Goal: Task Accomplishment & Management: Manage account settings

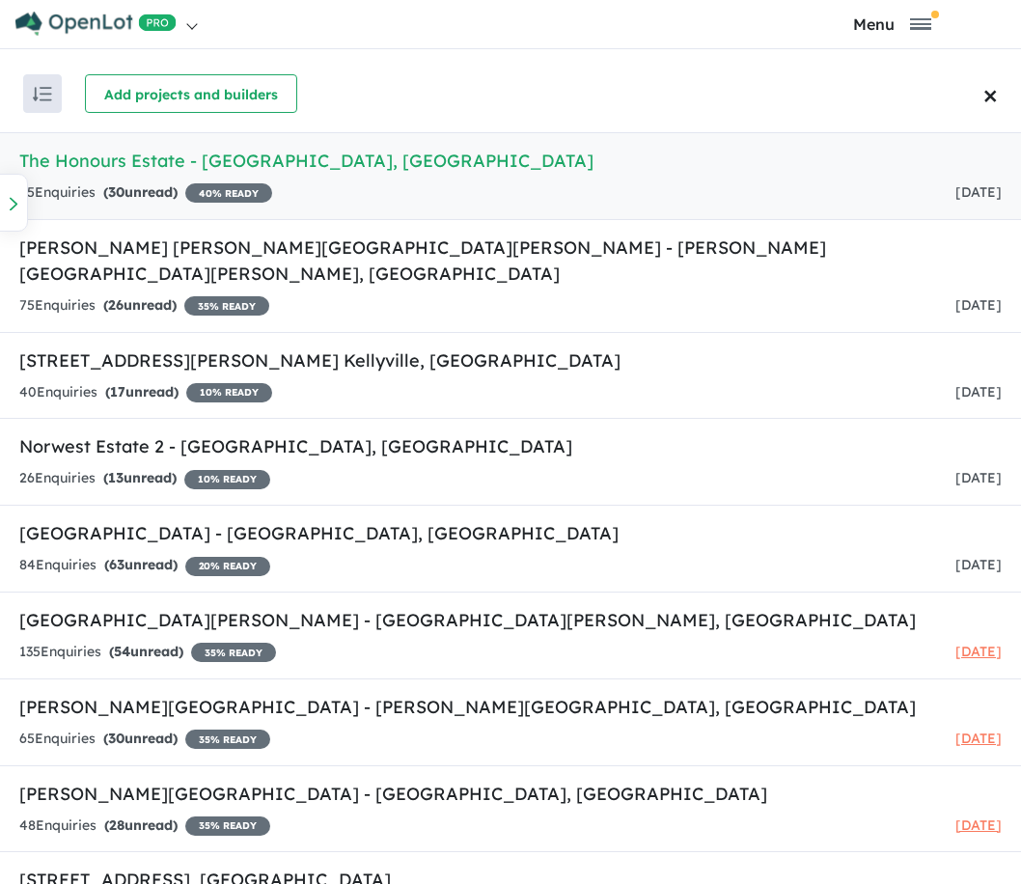
click at [107, 178] on link "The Honours Estate - Norwest , NSW 65 Enquir ies ( 30 unread) 40 % READY 1 day …" at bounding box center [510, 176] width 1021 height 88
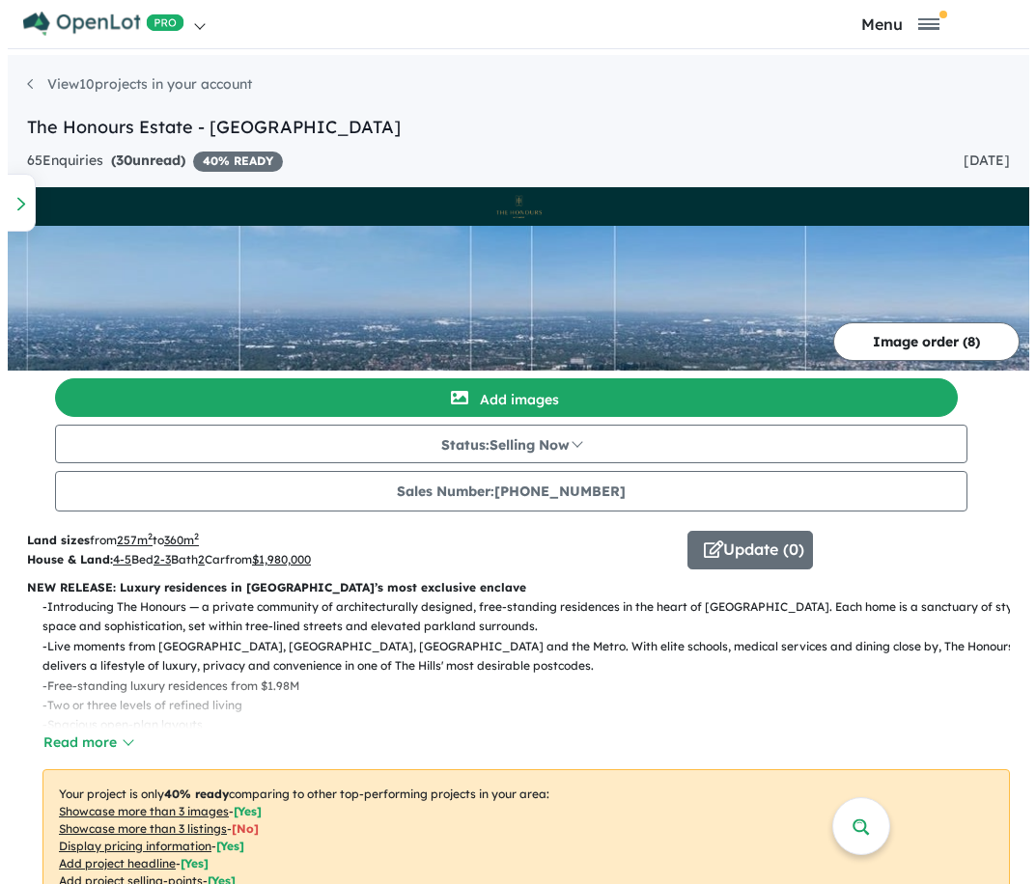
scroll to position [200, 0]
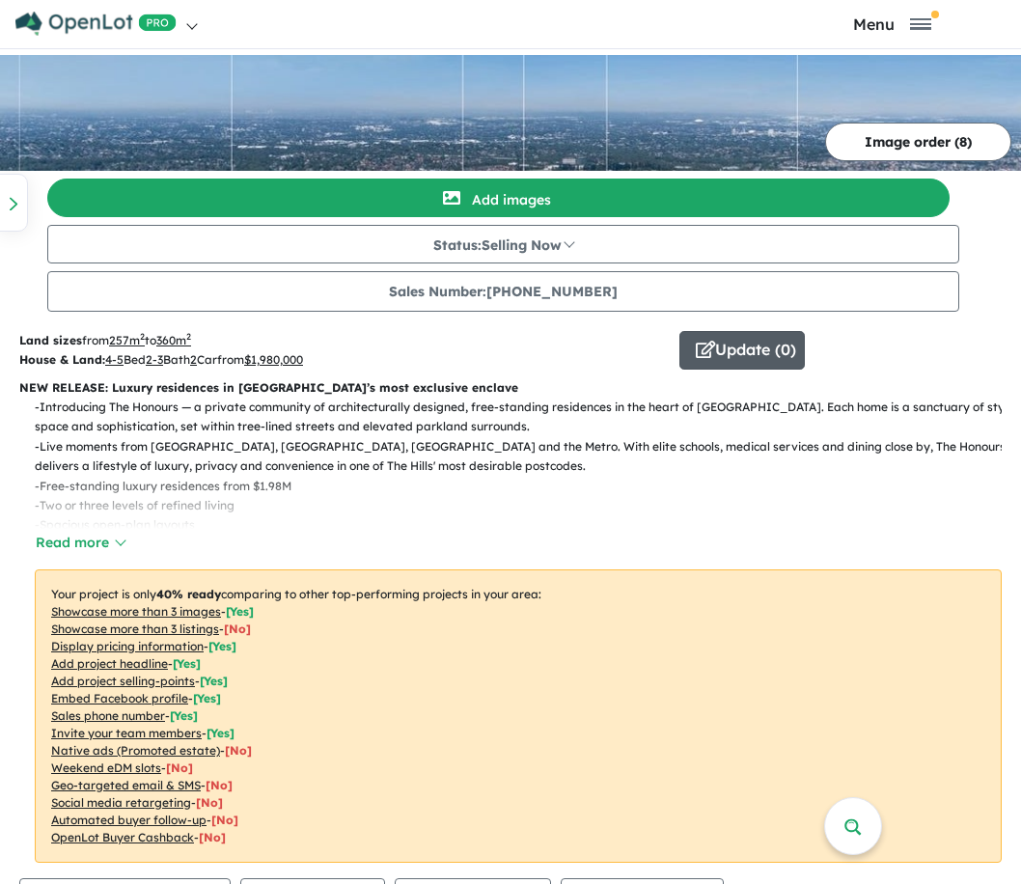
click at [760, 352] on button "Update ( 0 )" at bounding box center [741, 350] width 125 height 39
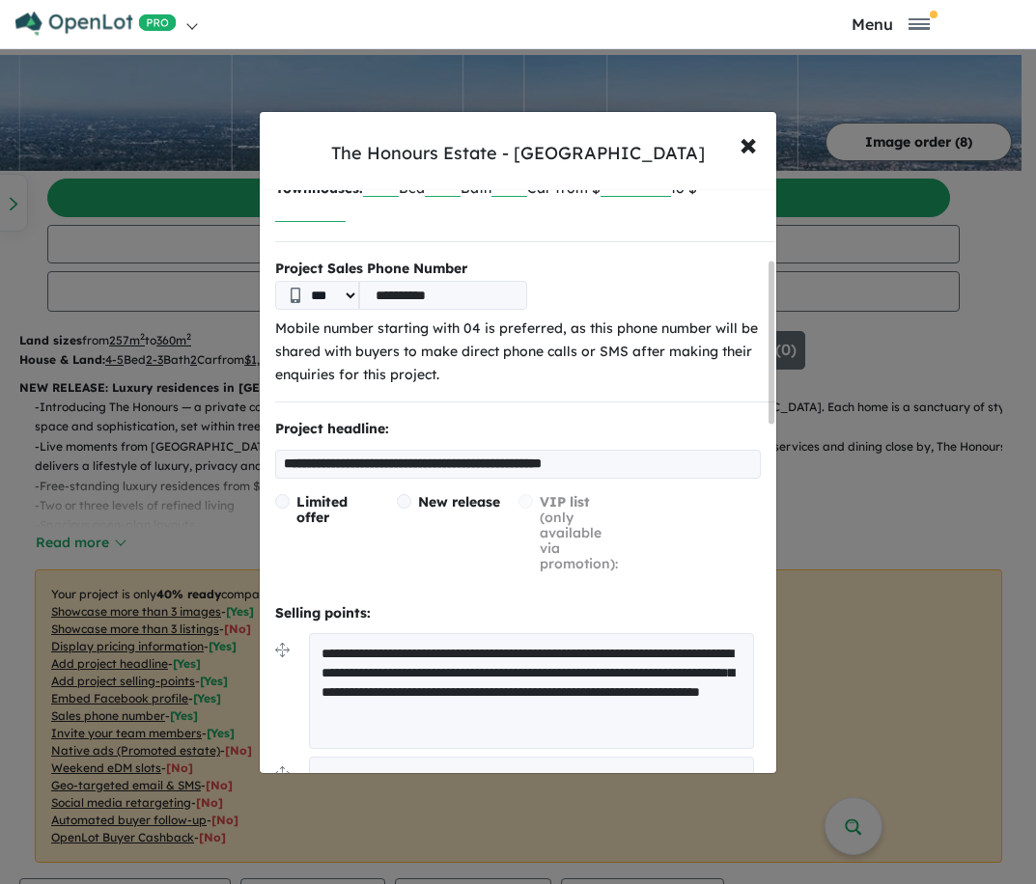
scroll to position [252, 0]
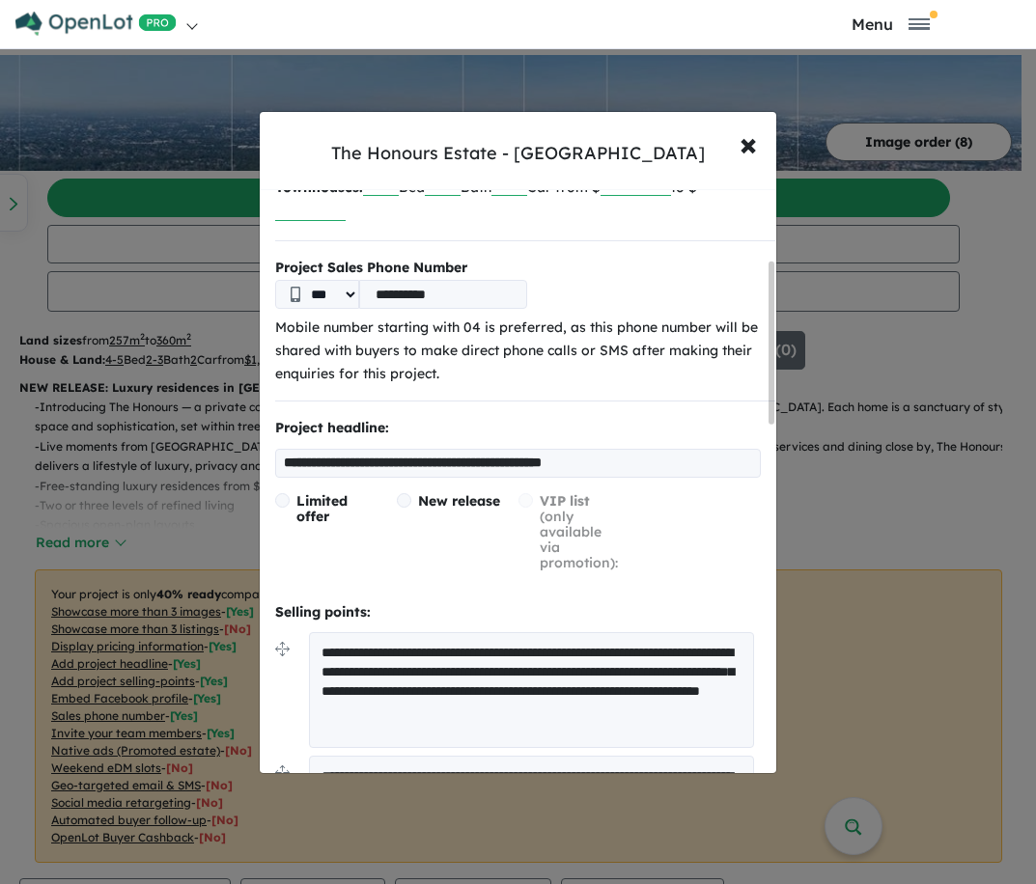
click at [327, 459] on input "**********" at bounding box center [517, 463] width 485 height 29
click at [284, 468] on input "**********" at bounding box center [517, 463] width 485 height 29
click at [683, 471] on input "**********" at bounding box center [517, 463] width 485 height 29
click at [276, 464] on input "**********" at bounding box center [517, 463] width 485 height 29
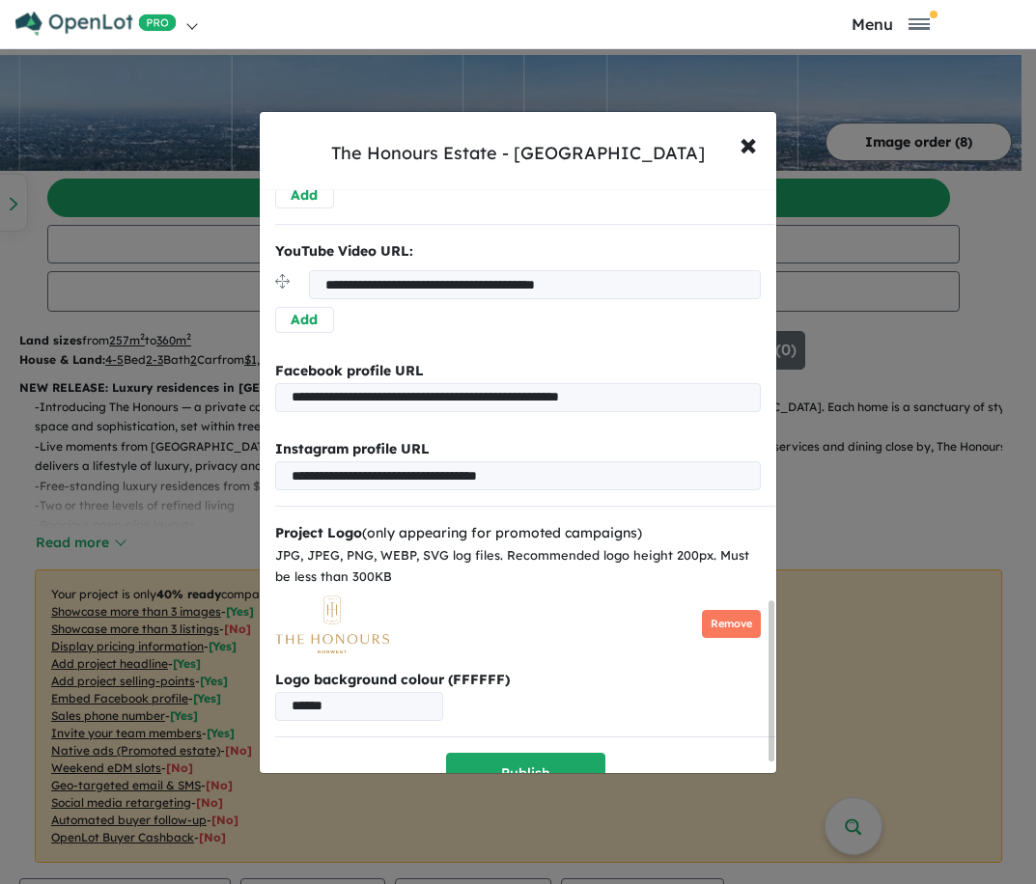
scroll to position [1543, 0]
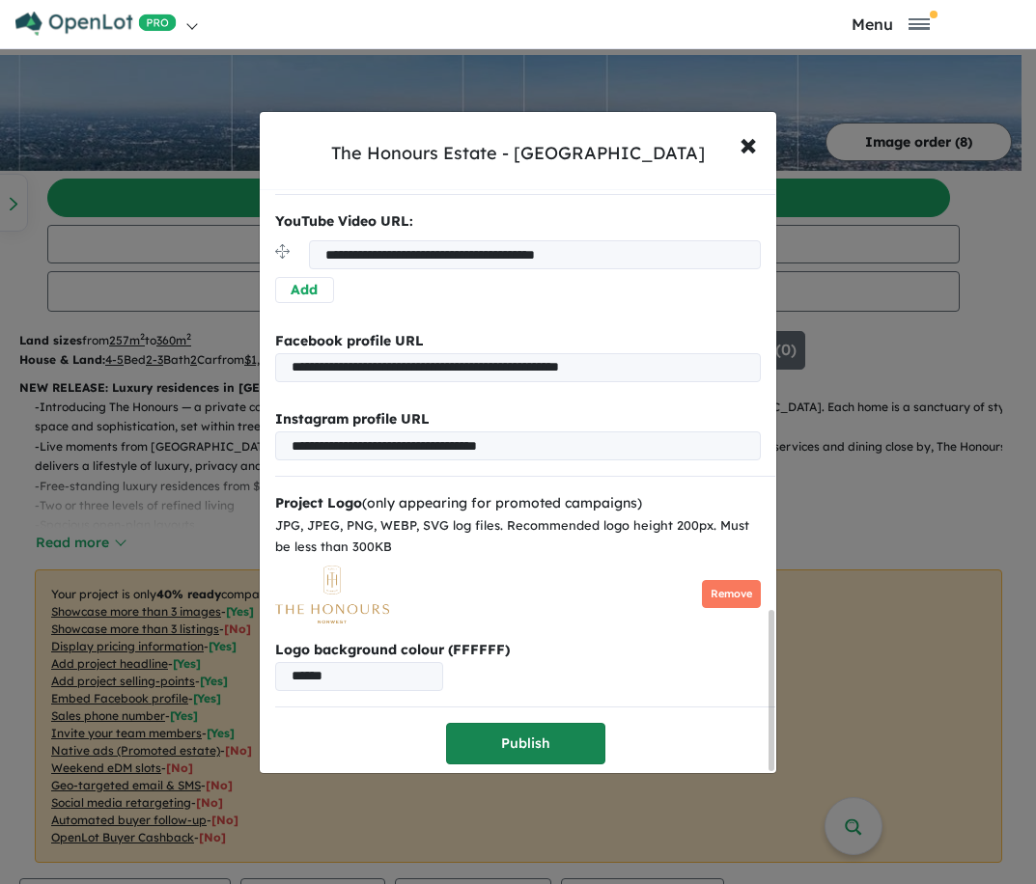
type input "**********"
click at [534, 737] on button "Publish" at bounding box center [525, 744] width 159 height 42
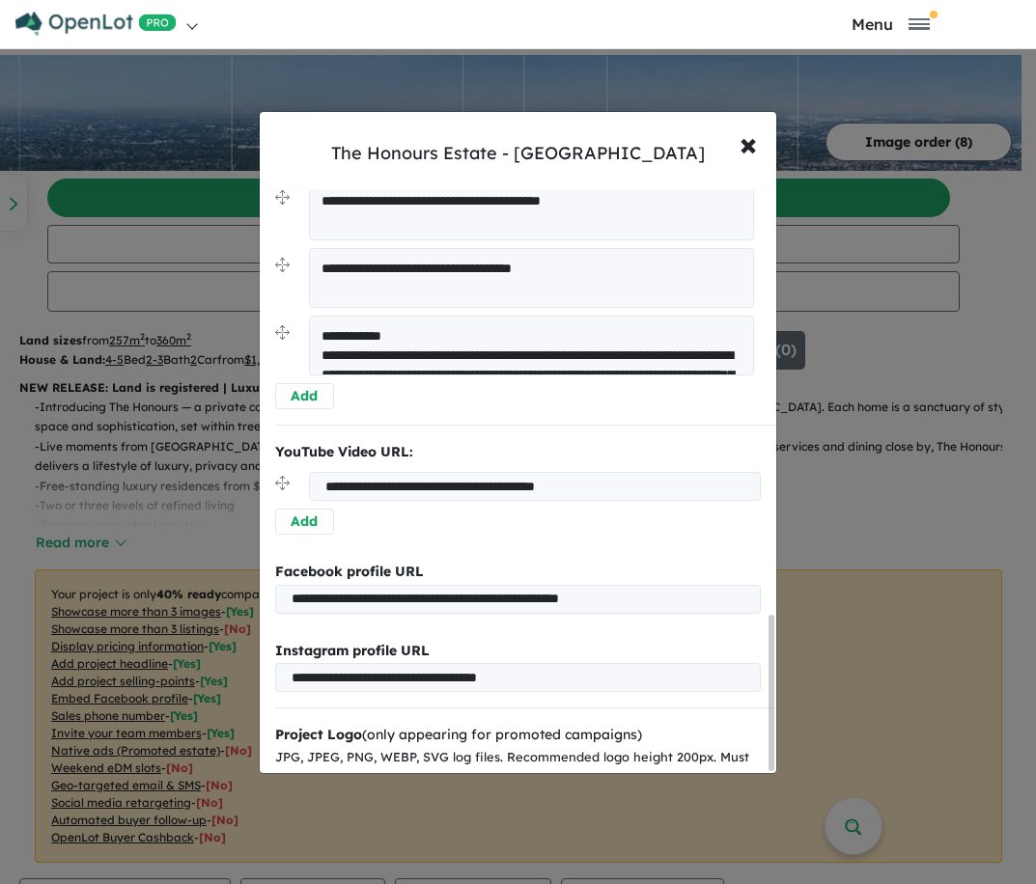
scroll to position [1607, 0]
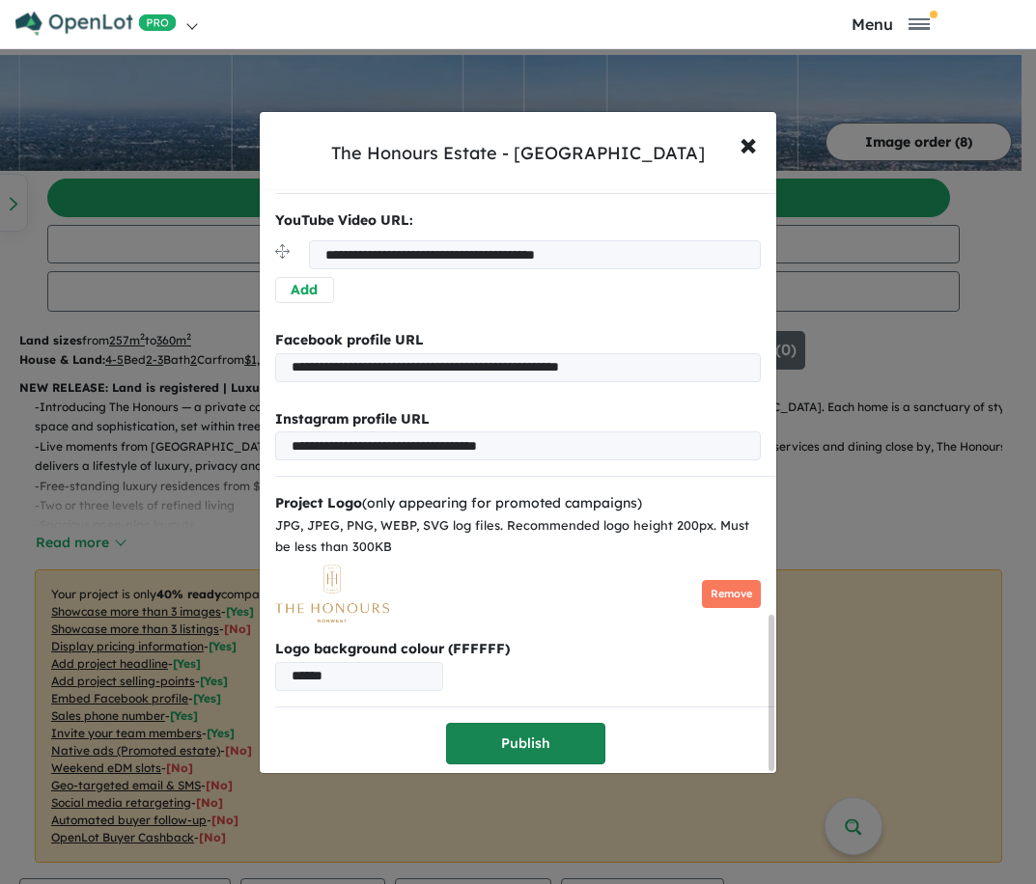
click at [512, 744] on button "Publish" at bounding box center [525, 744] width 159 height 42
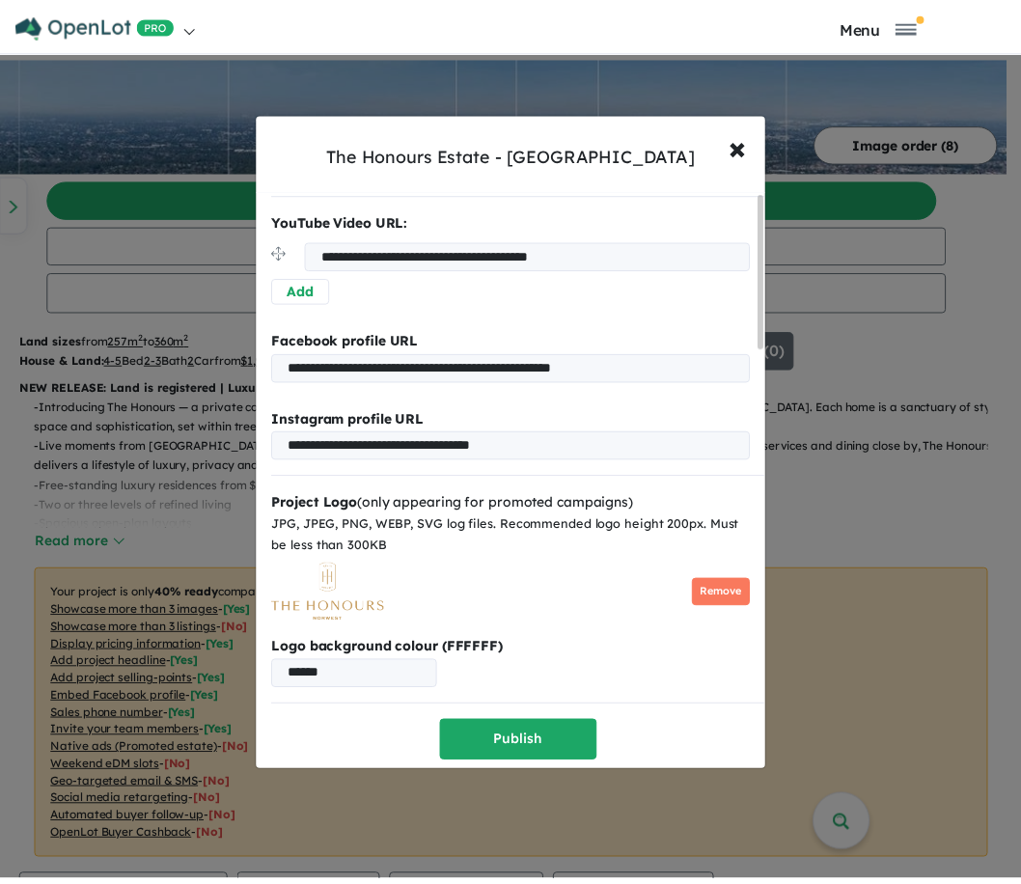
scroll to position [0, 0]
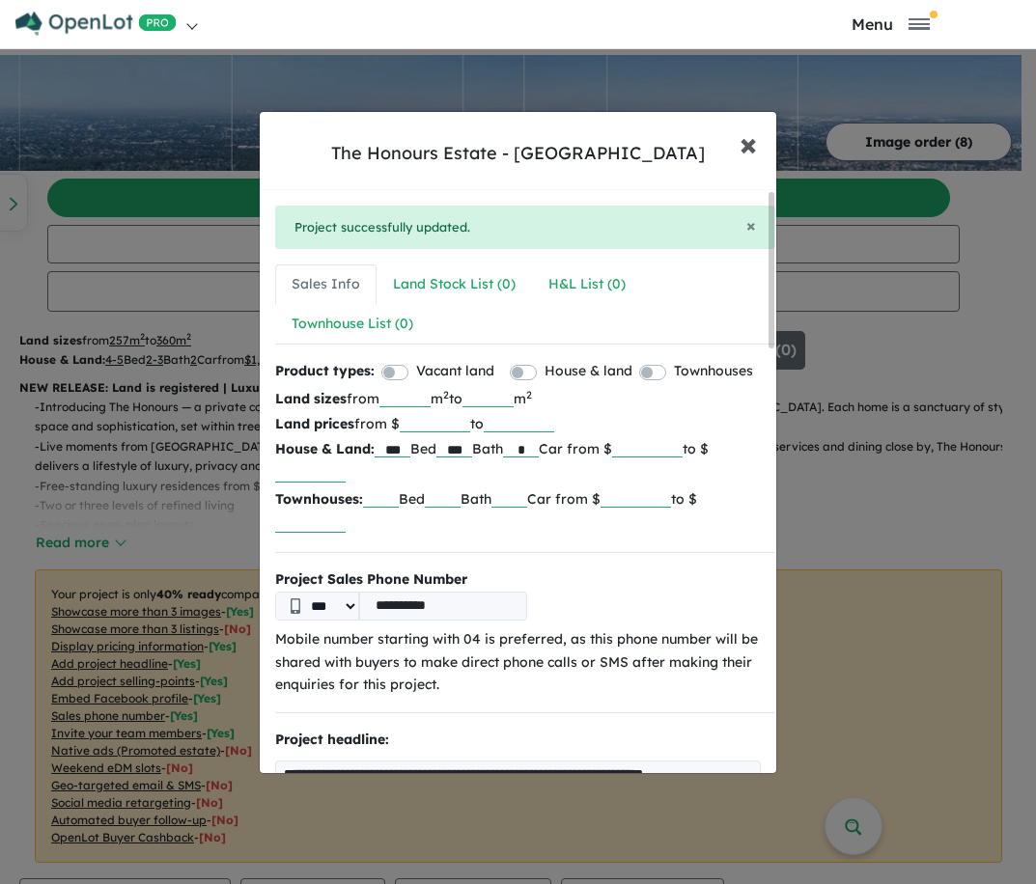
click at [748, 146] on span "×" at bounding box center [747, 144] width 17 height 42
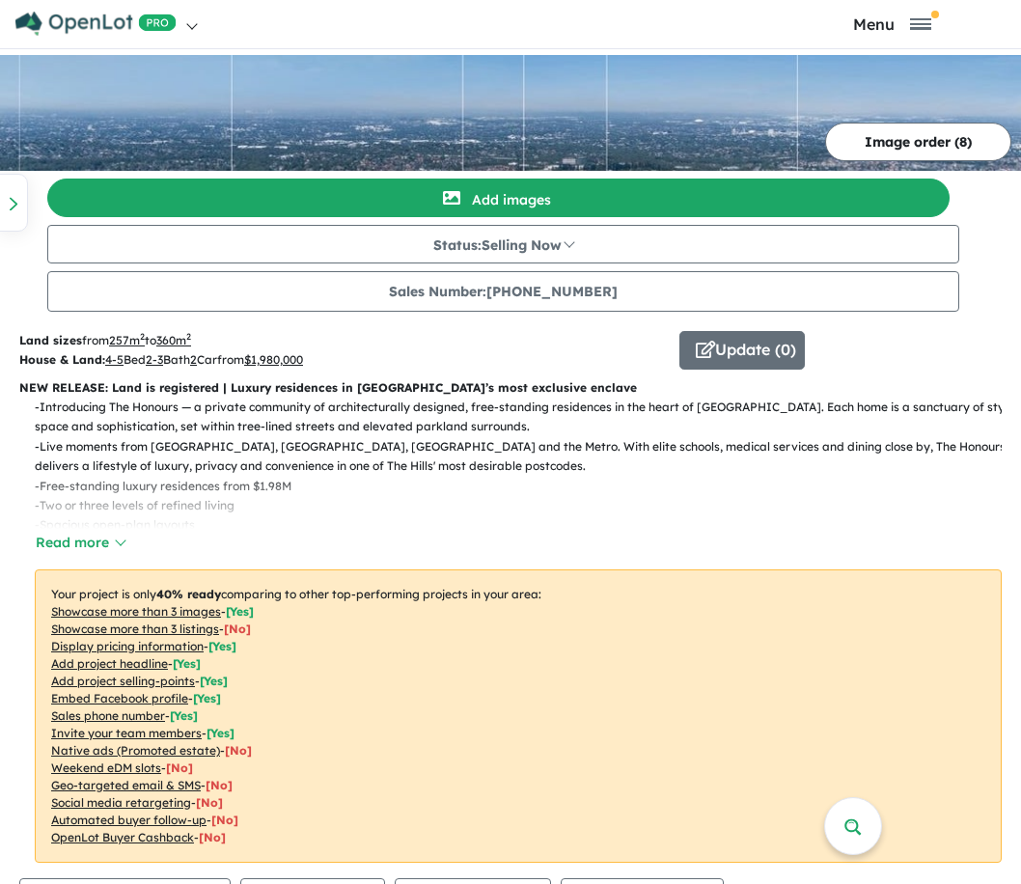
click at [67, 14] on img at bounding box center [95, 24] width 161 height 24
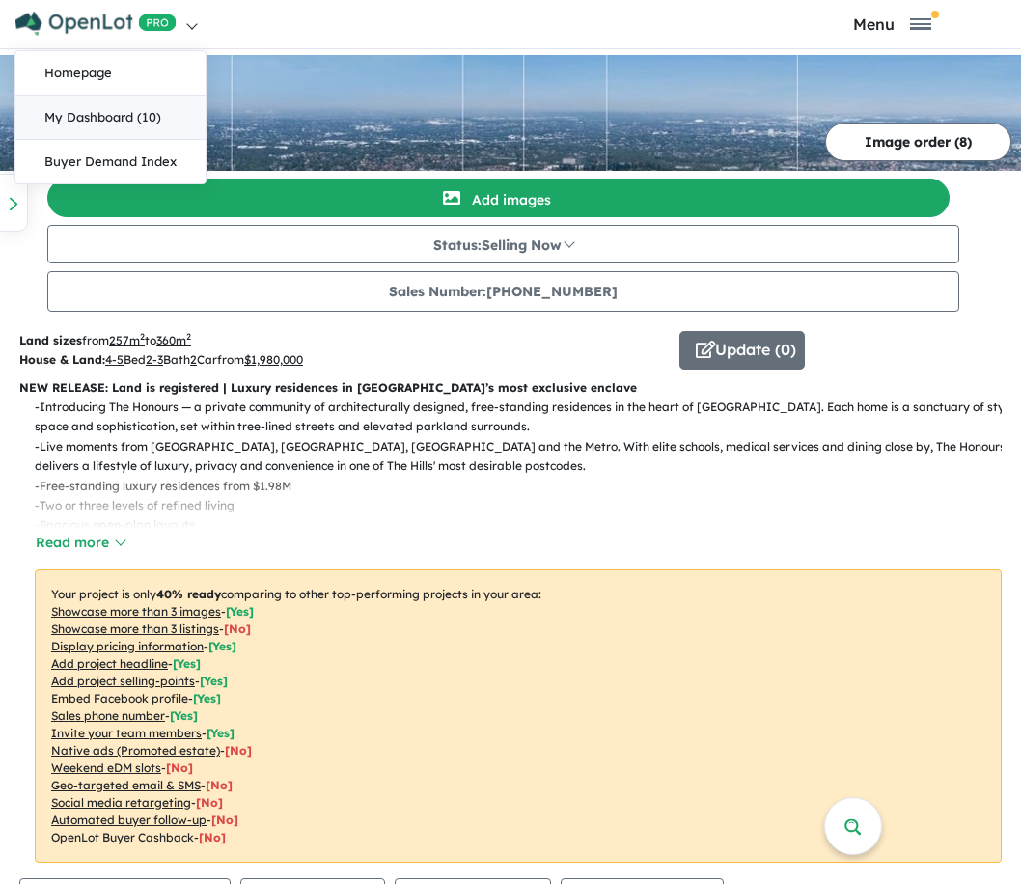
click at [93, 124] on link "My Dashboard (10)" at bounding box center [110, 118] width 190 height 44
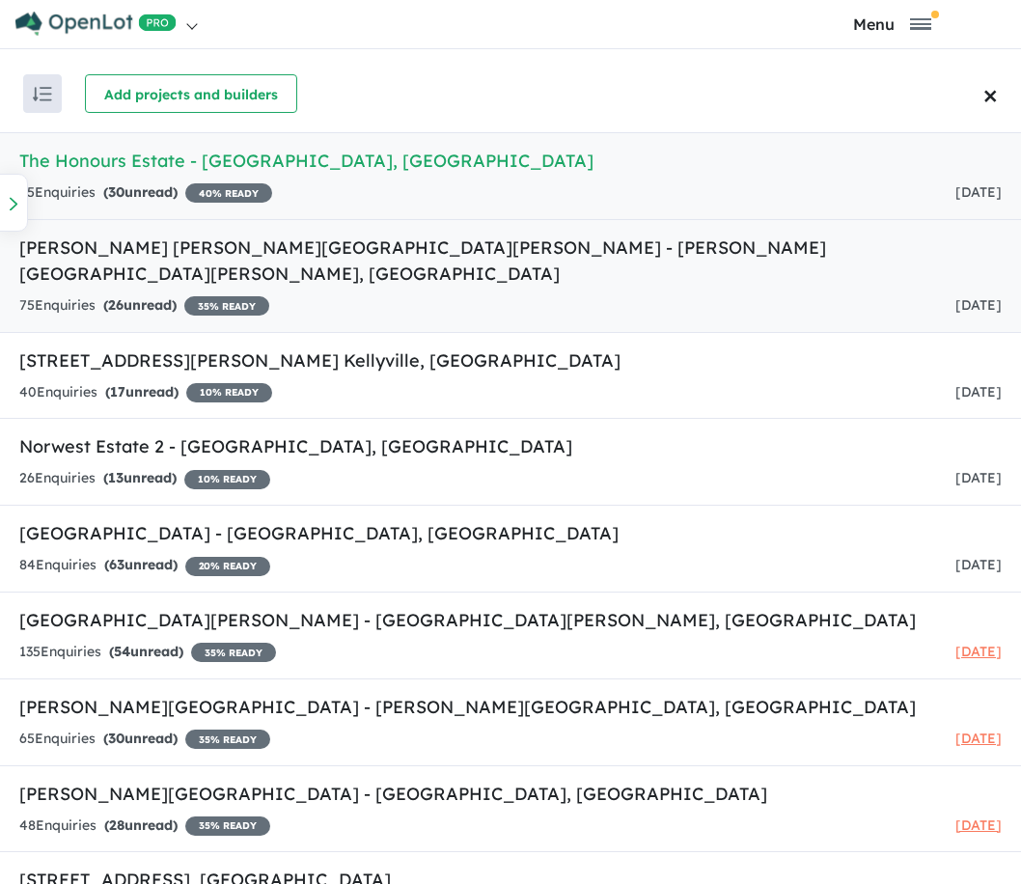
click at [140, 249] on h5 "[PERSON_NAME] [PERSON_NAME][GEOGRAPHIC_DATA][PERSON_NAME] - [PERSON_NAME][GEOGR…" at bounding box center [510, 261] width 982 height 52
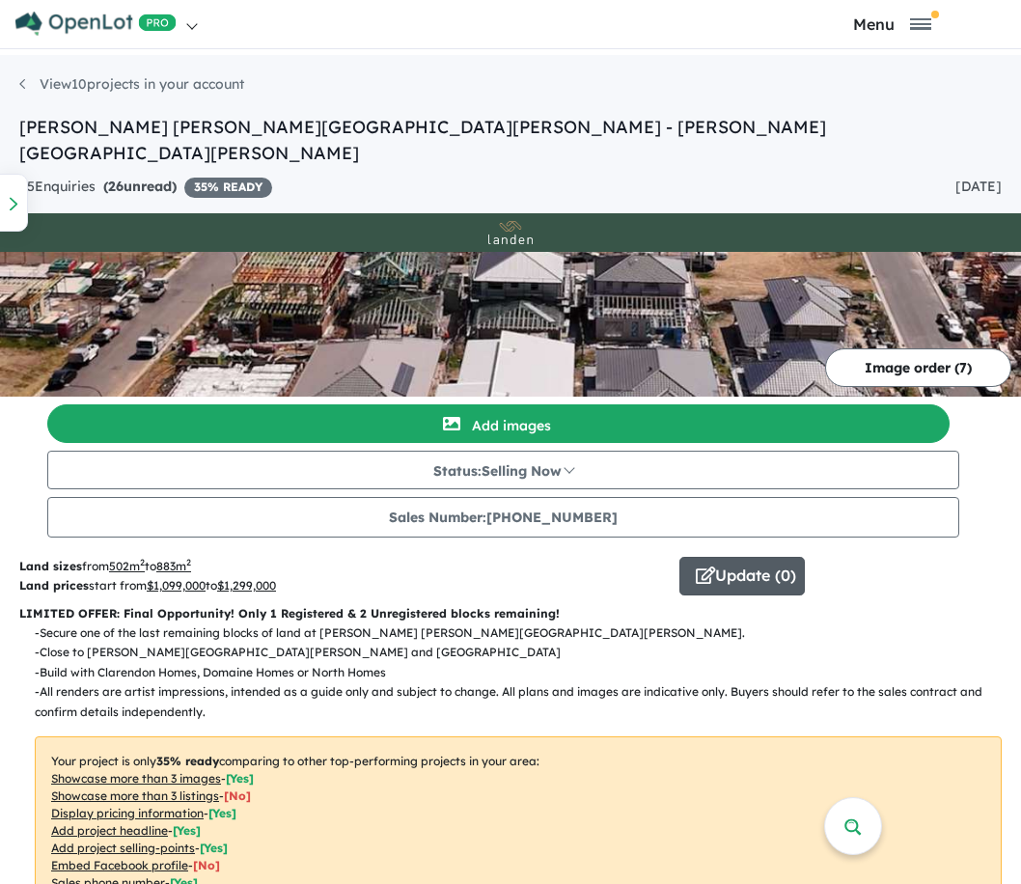
click at [718, 557] on button "Update ( 0 )" at bounding box center [741, 576] width 125 height 39
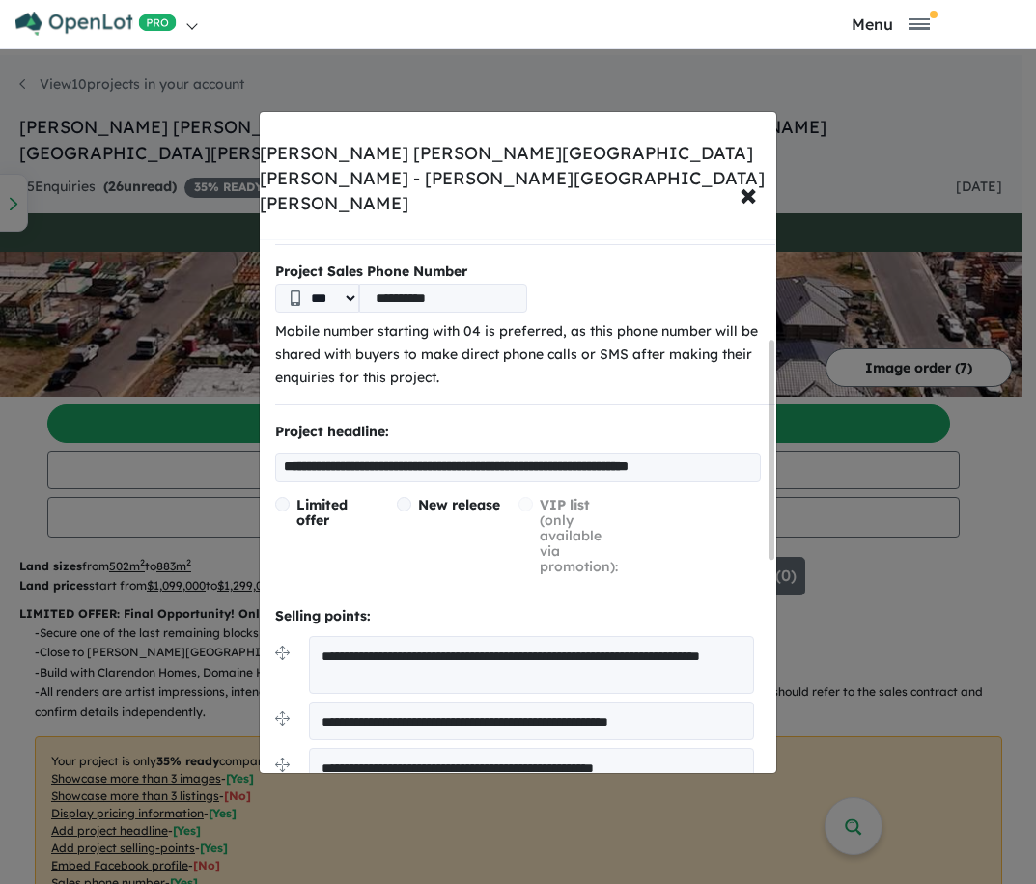
scroll to position [218, 0]
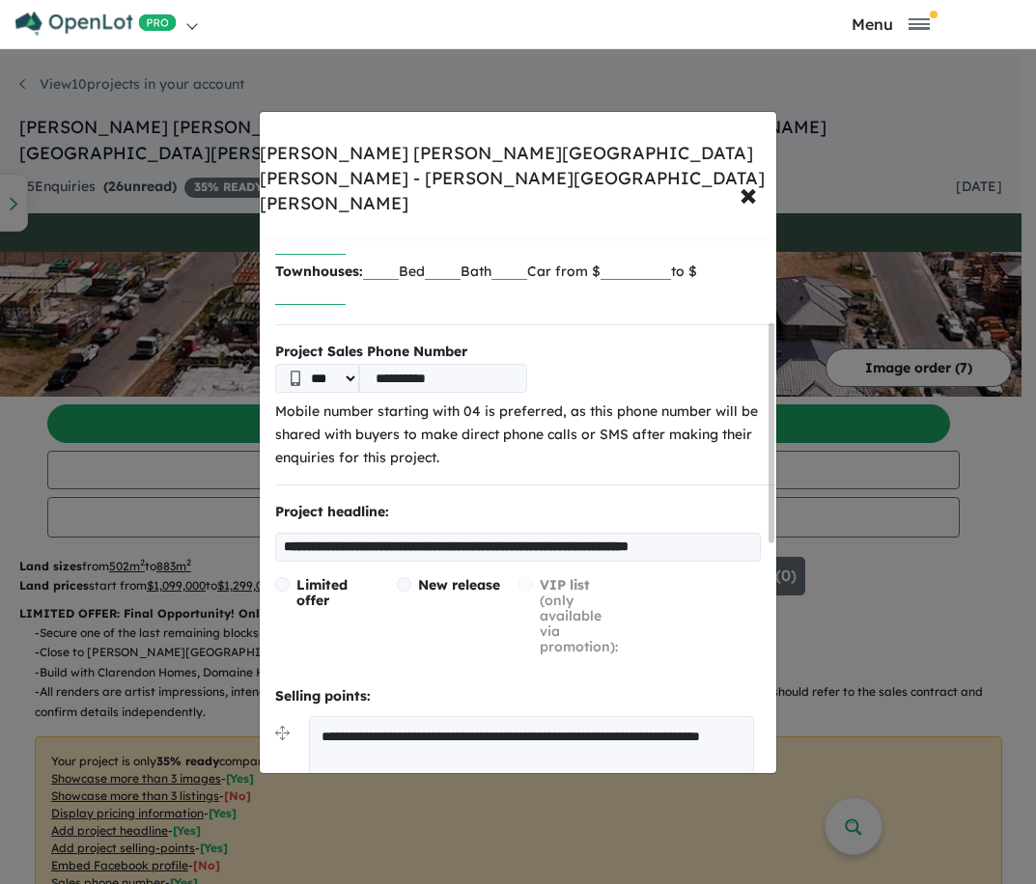
click at [527, 364] on input "**********" at bounding box center [443, 378] width 168 height 29
click at [424, 364] on input "**********" at bounding box center [443, 378] width 168 height 29
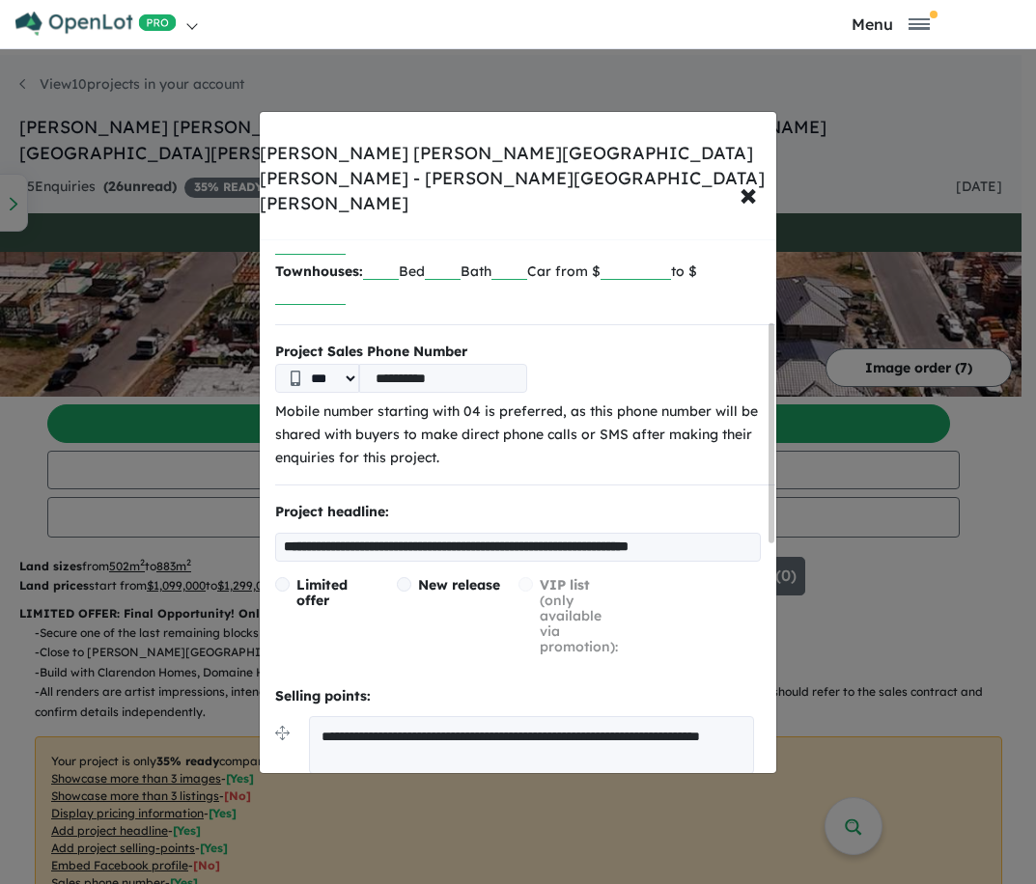
drag, startPoint x: 407, startPoint y: 330, endPoint x: 458, endPoint y: 327, distance: 51.2
click at [458, 364] on input "**********" at bounding box center [443, 378] width 168 height 29
click at [406, 364] on input "**********" at bounding box center [443, 378] width 168 height 29
type input "**********"
click at [595, 364] on div "**********" at bounding box center [517, 378] width 485 height 29
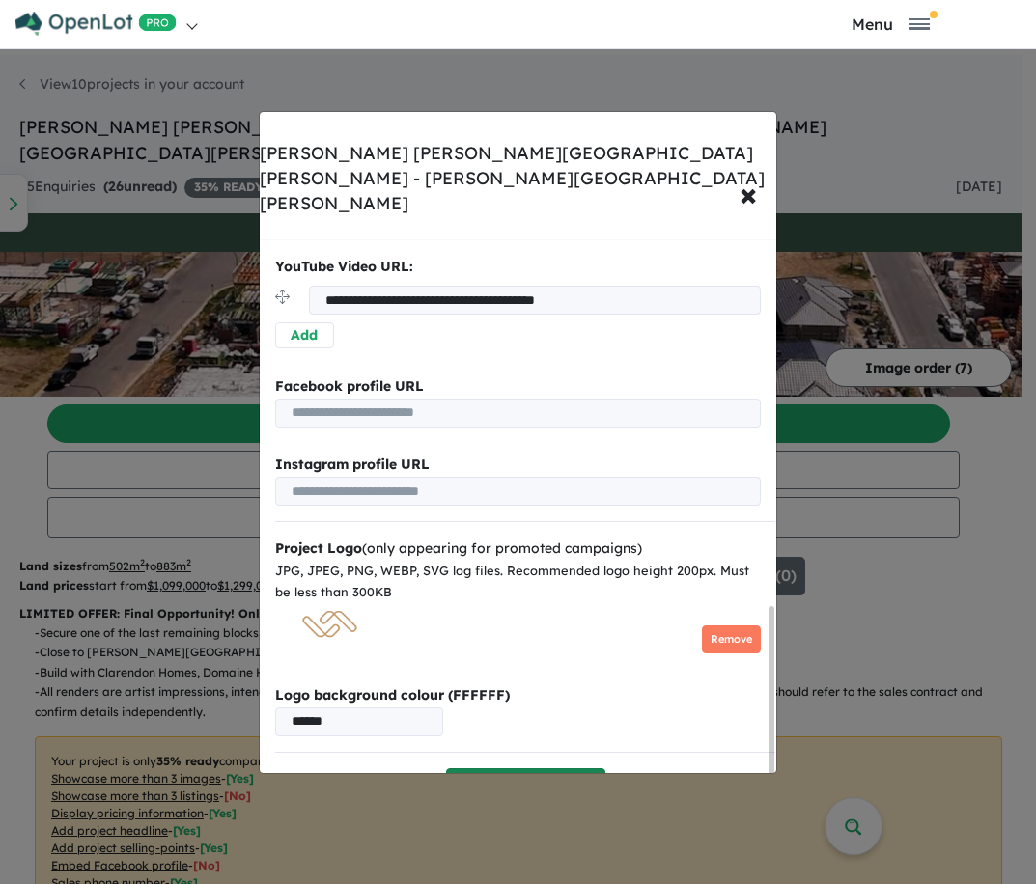
click at [536, 768] on button "Publish" at bounding box center [525, 789] width 159 height 42
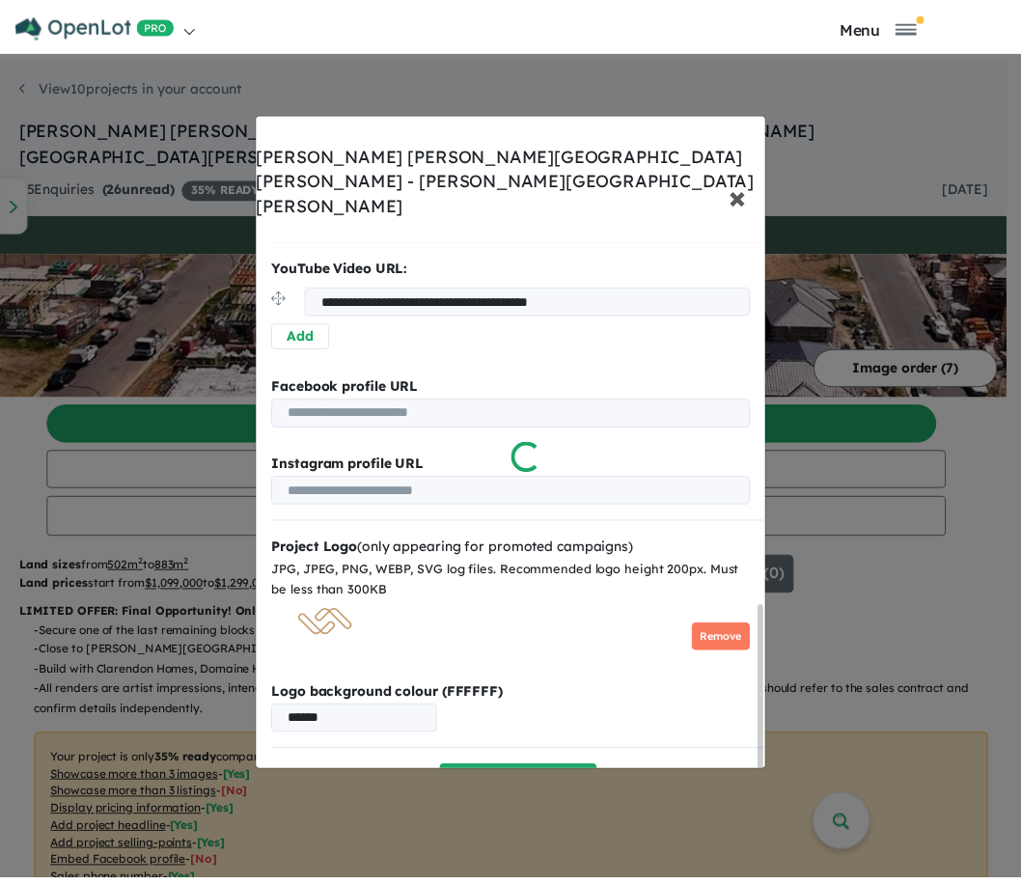
scroll to position [0, 0]
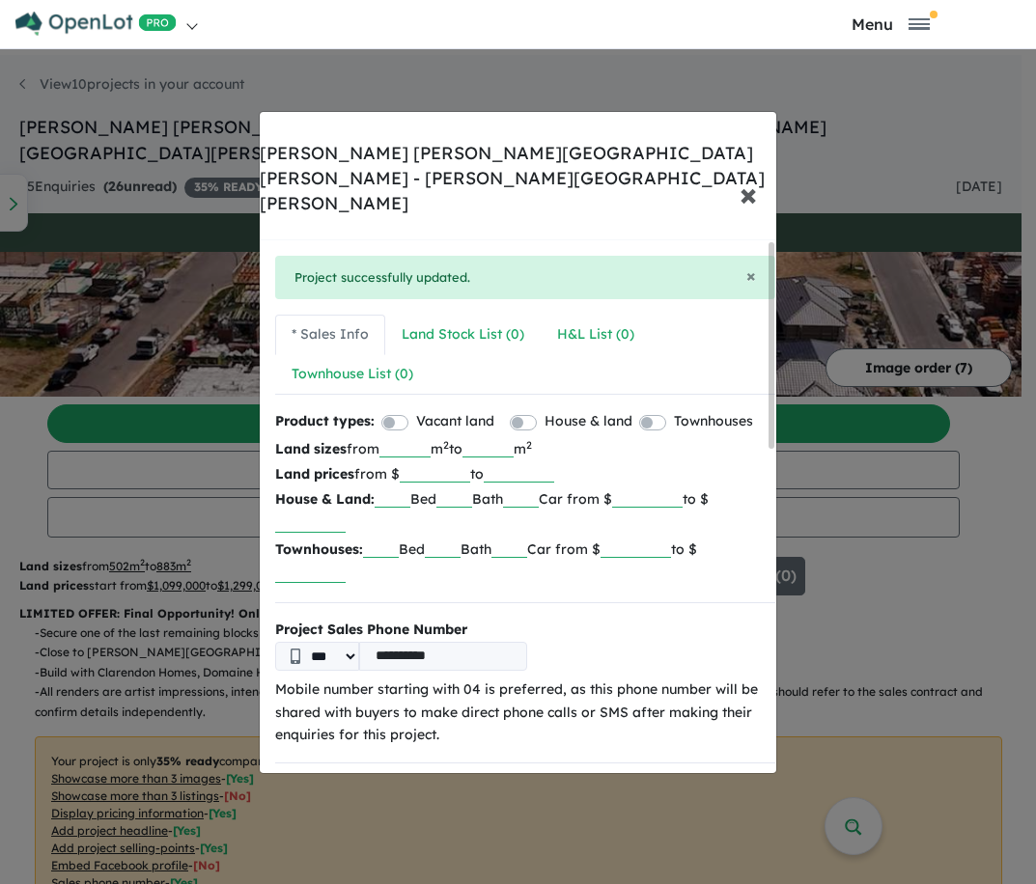
click at [746, 173] on span "×" at bounding box center [747, 194] width 17 height 42
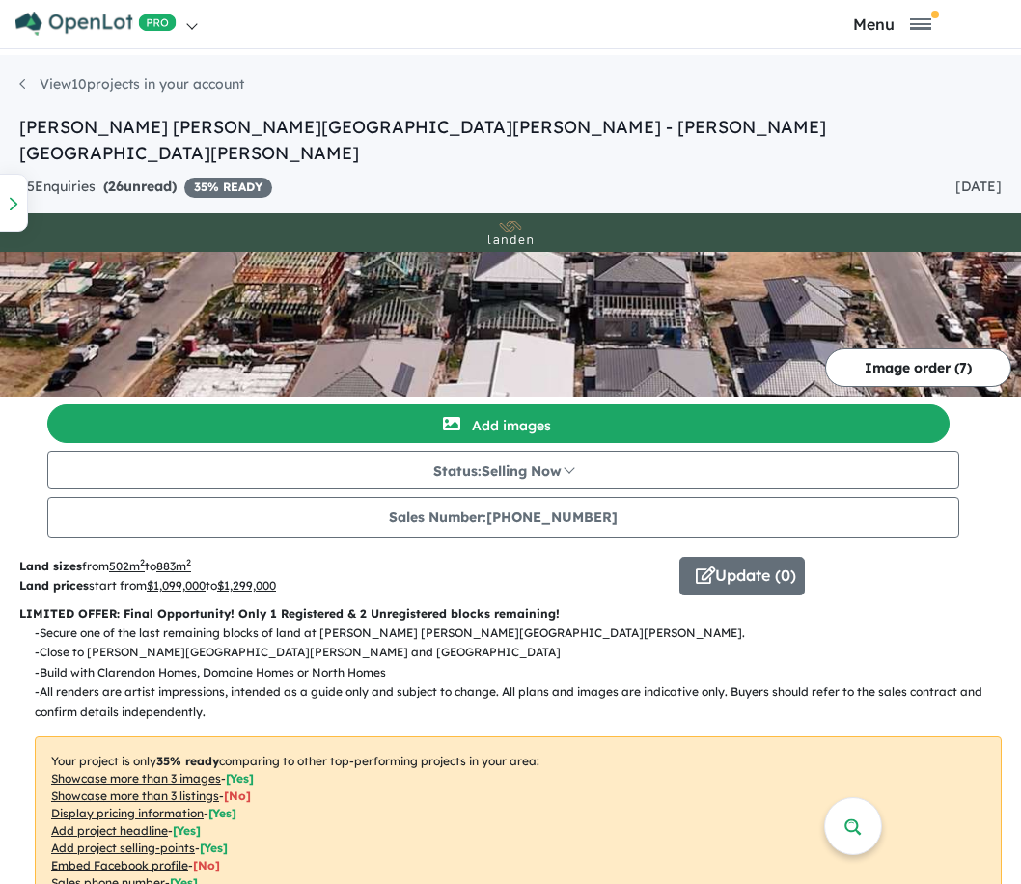
click at [131, 16] on img at bounding box center [95, 24] width 161 height 24
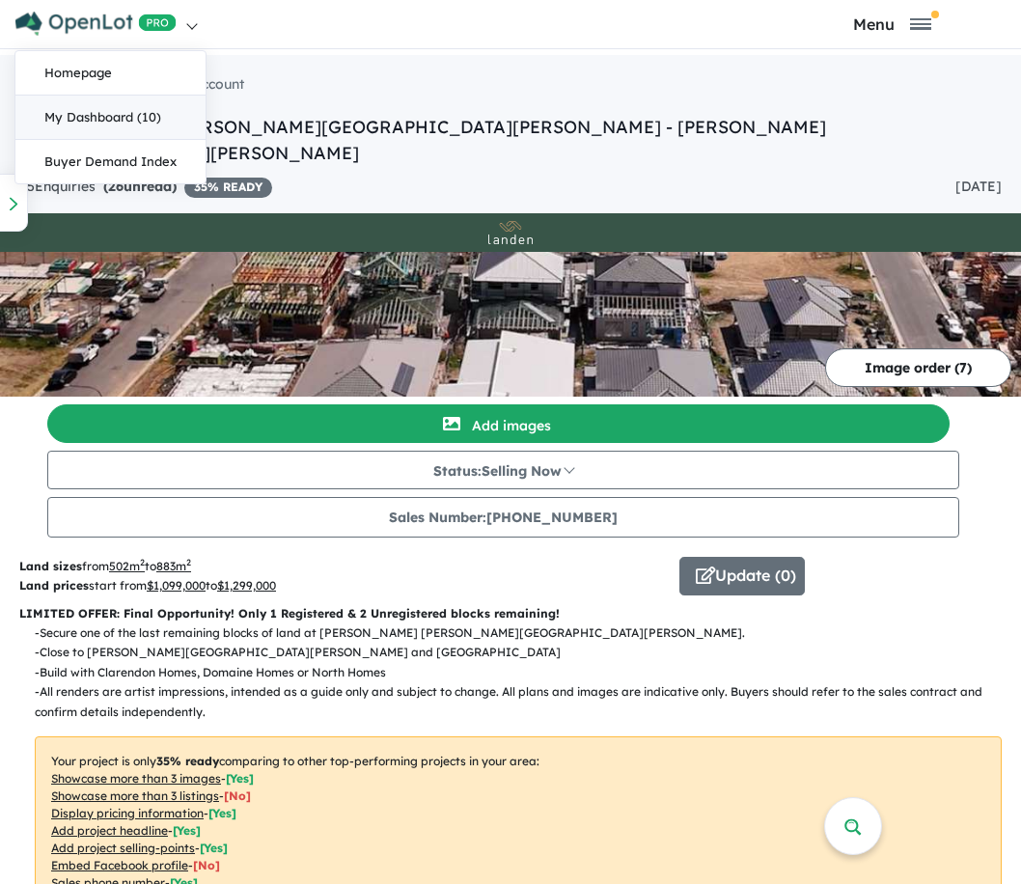
click at [125, 127] on link "My Dashboard (10)" at bounding box center [110, 118] width 190 height 44
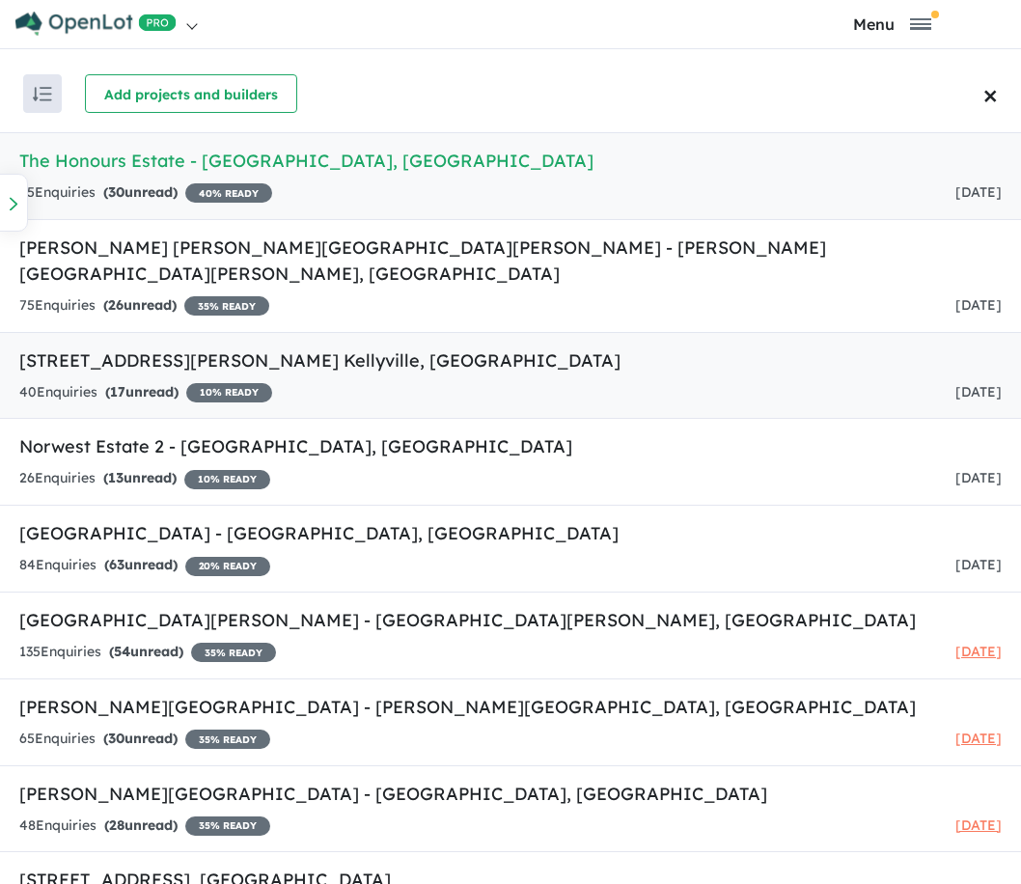
click at [152, 347] on h5 "[STREET_ADDRESS][PERSON_NAME]" at bounding box center [510, 360] width 982 height 26
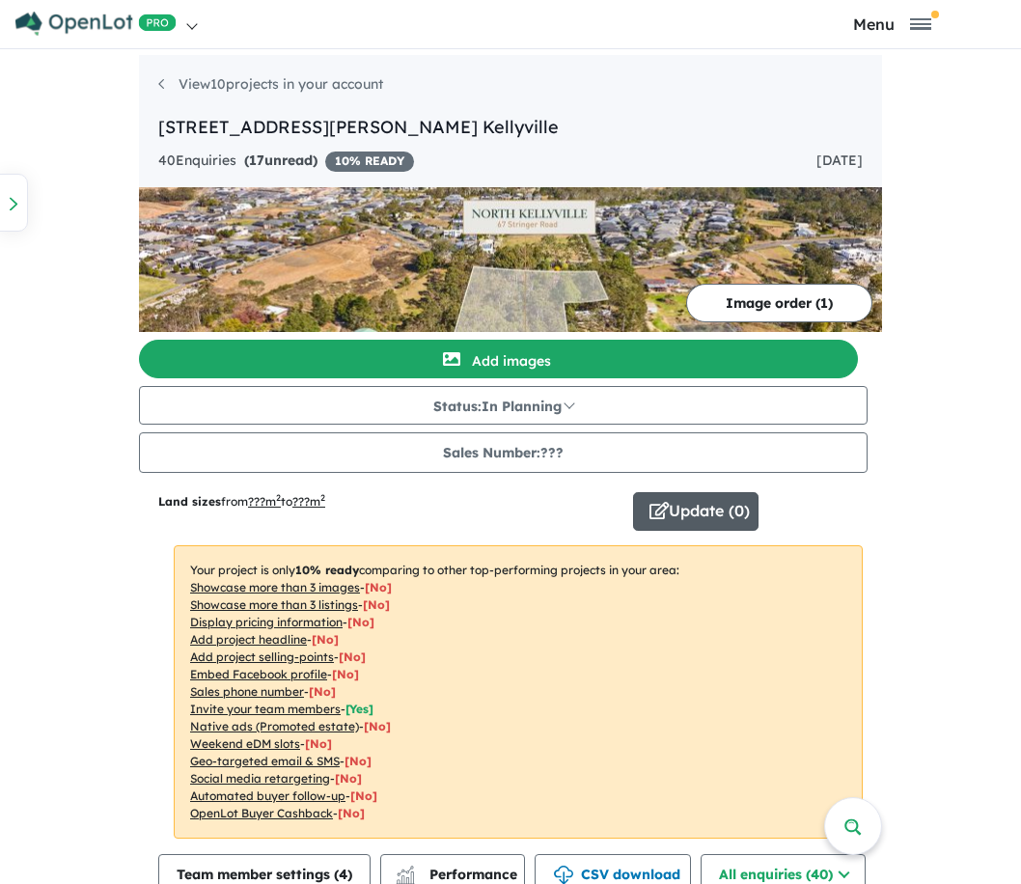
click at [673, 498] on button "Update ( 0 )" at bounding box center [695, 511] width 125 height 39
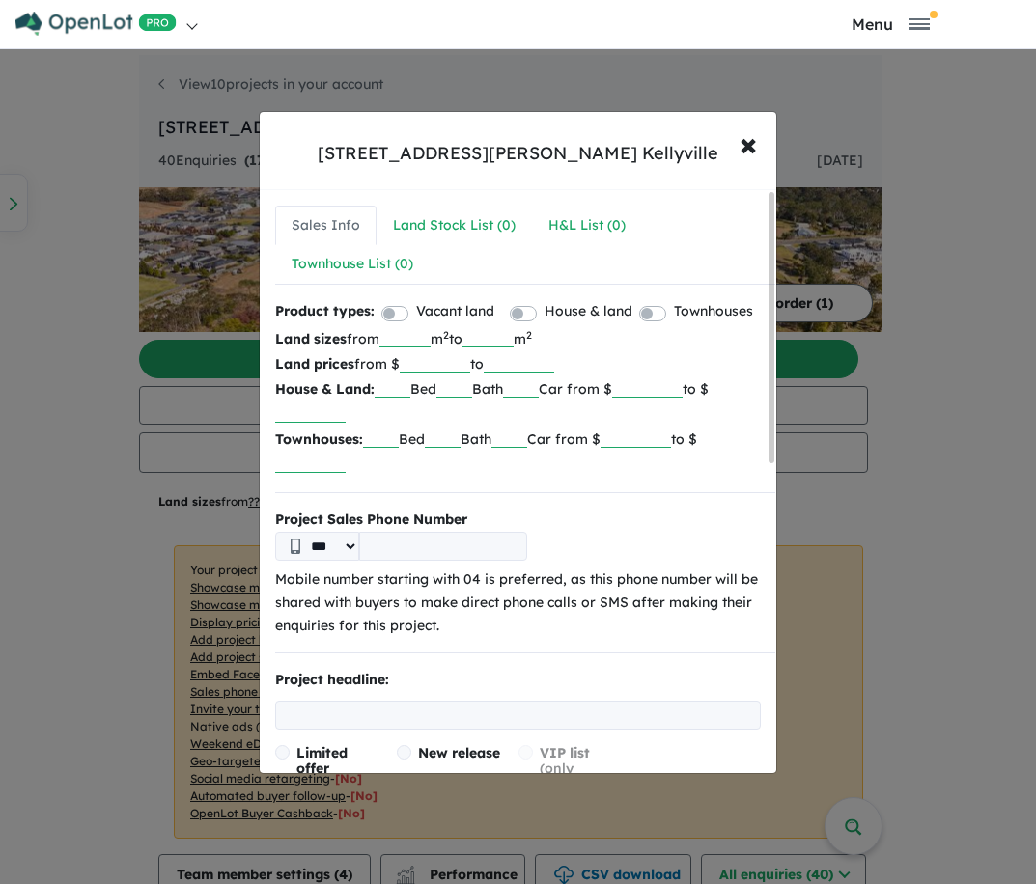
click at [467, 535] on input "tel" at bounding box center [443, 546] width 168 height 29
type input "**********"
click at [589, 528] on b "Project Sales Phone Number" at bounding box center [517, 520] width 485 height 23
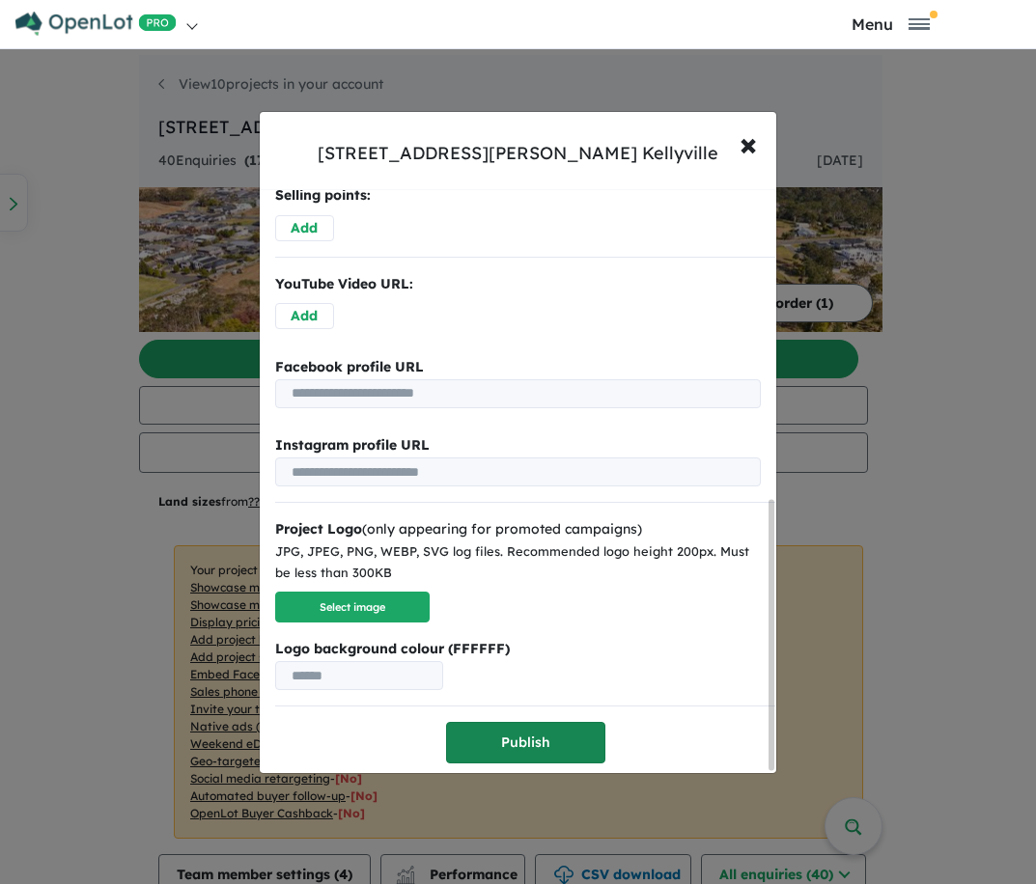
click at [495, 728] on button "Publish" at bounding box center [525, 743] width 159 height 42
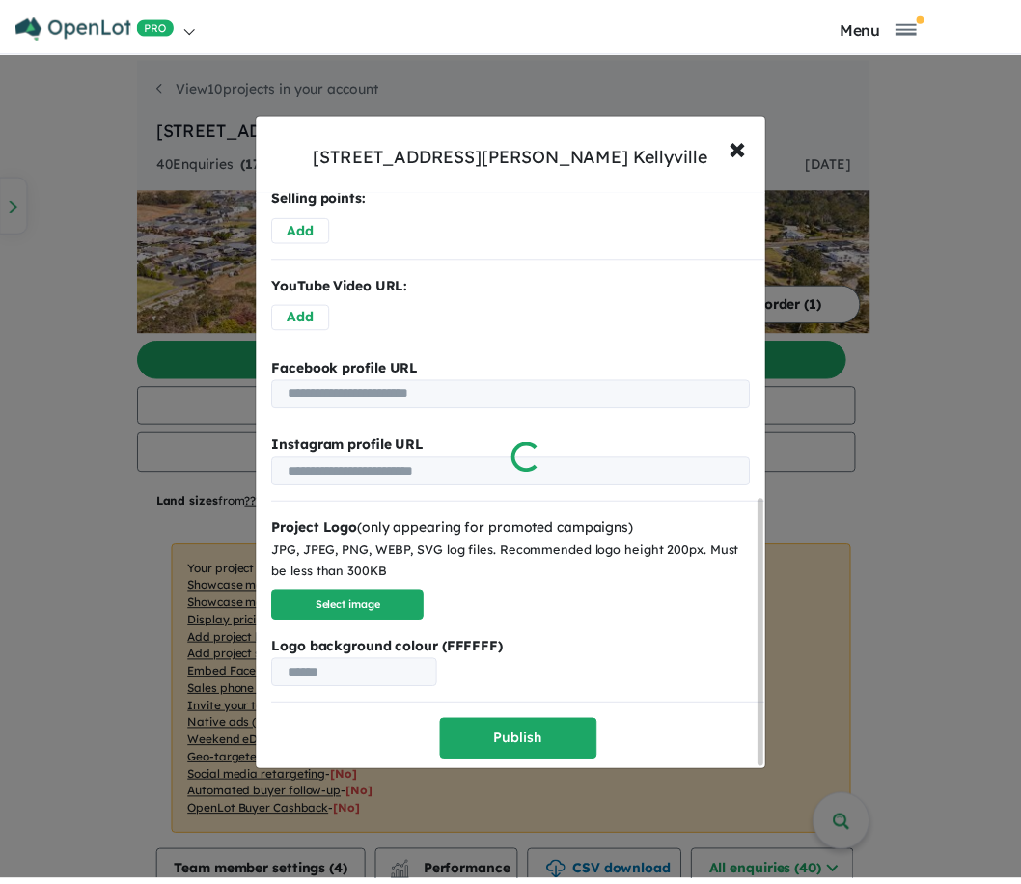
scroll to position [0, 0]
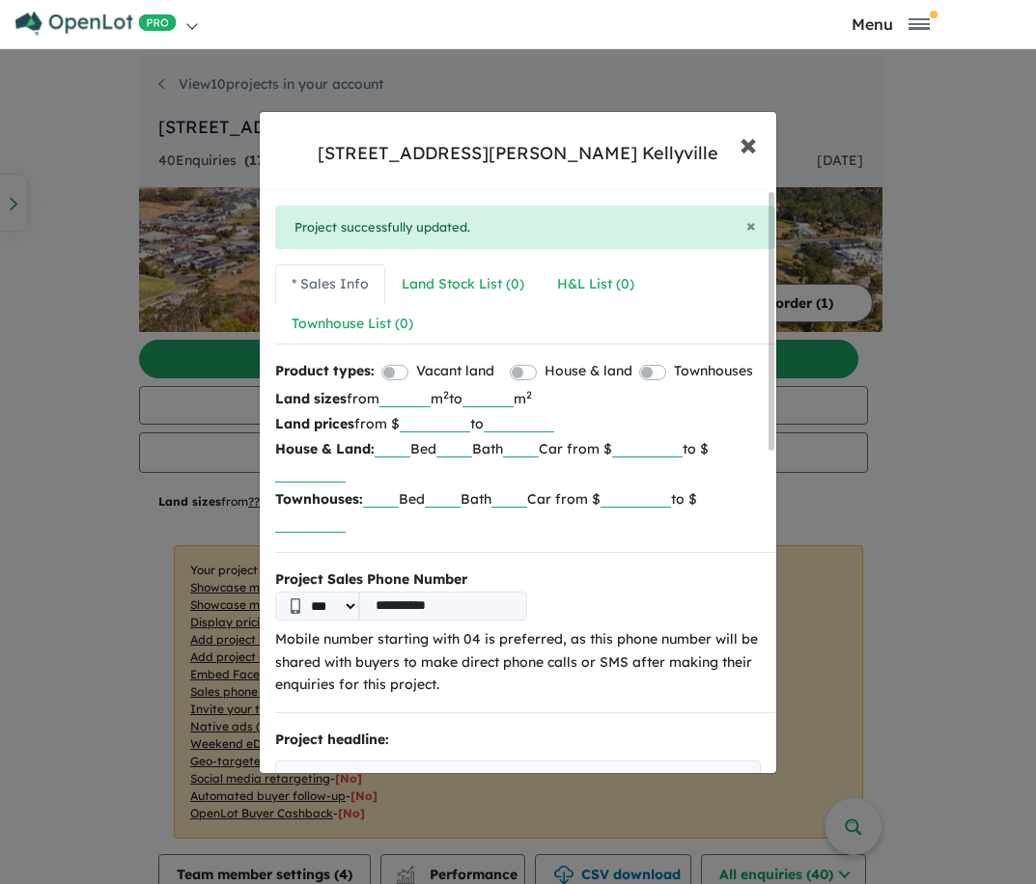
click at [754, 142] on span "×" at bounding box center [747, 144] width 17 height 42
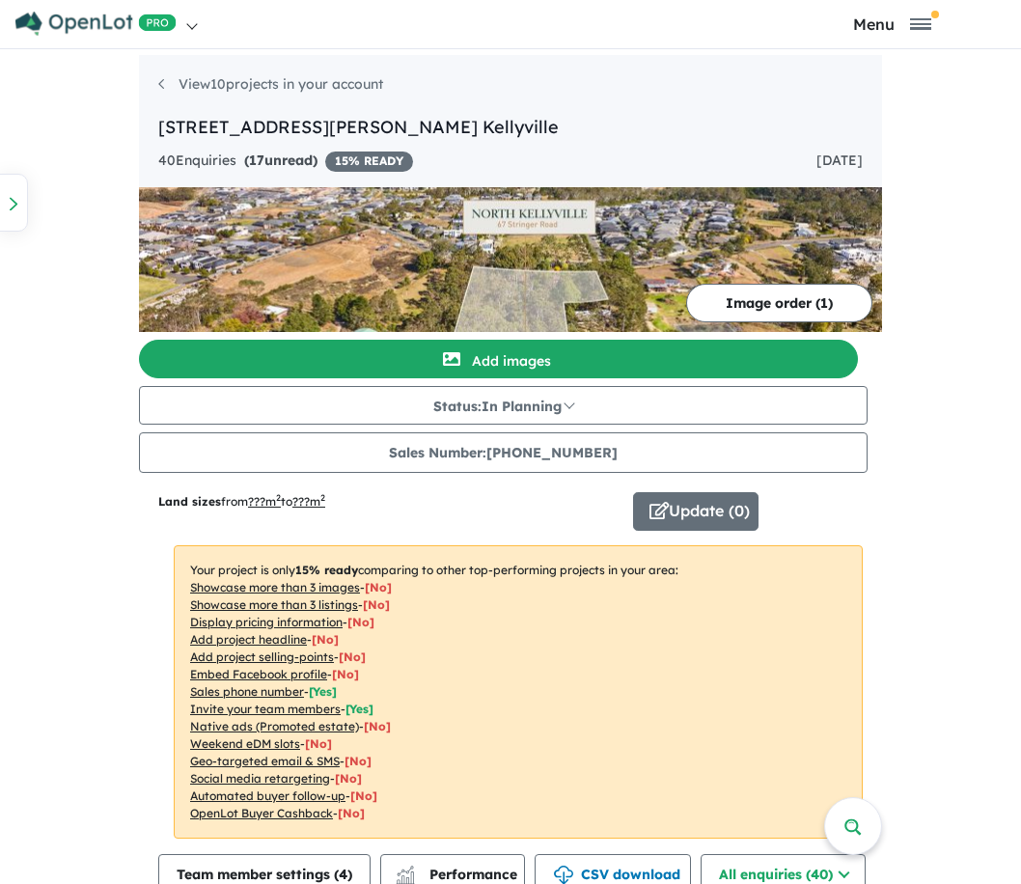
click at [94, 18] on img at bounding box center [95, 24] width 161 height 24
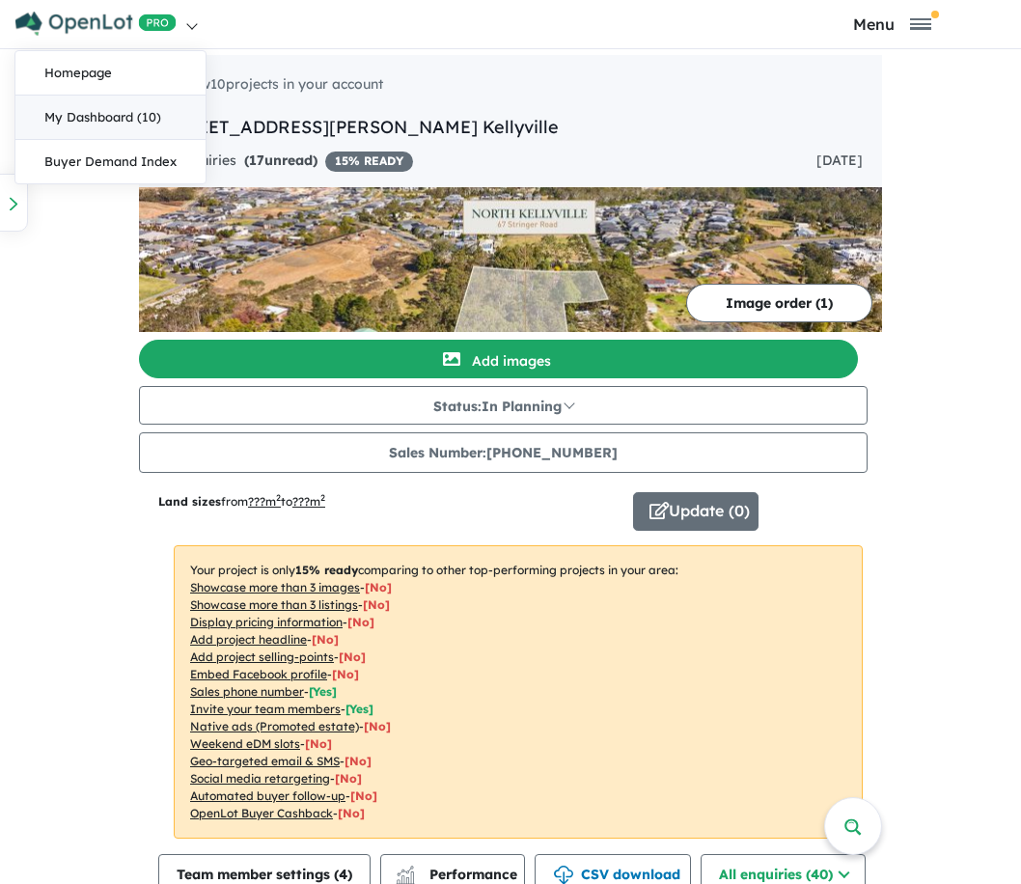
click at [124, 119] on link "My Dashboard (10)" at bounding box center [110, 118] width 190 height 44
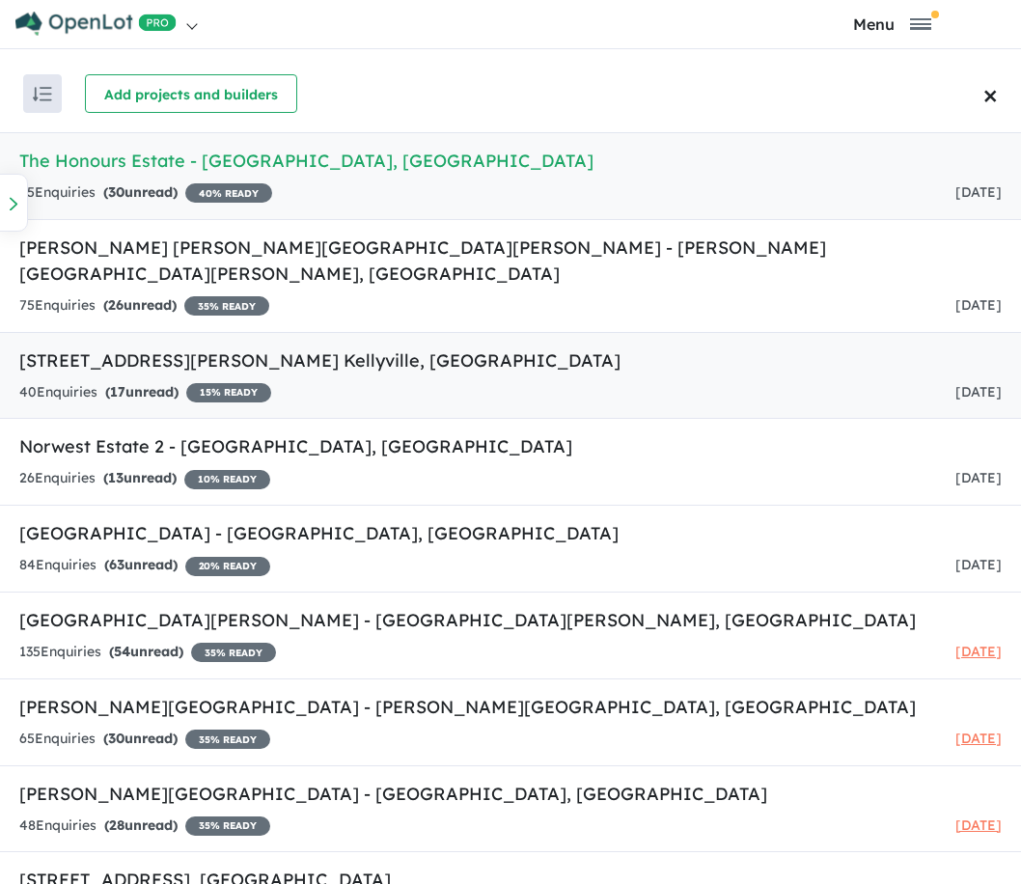
scroll to position [52, 0]
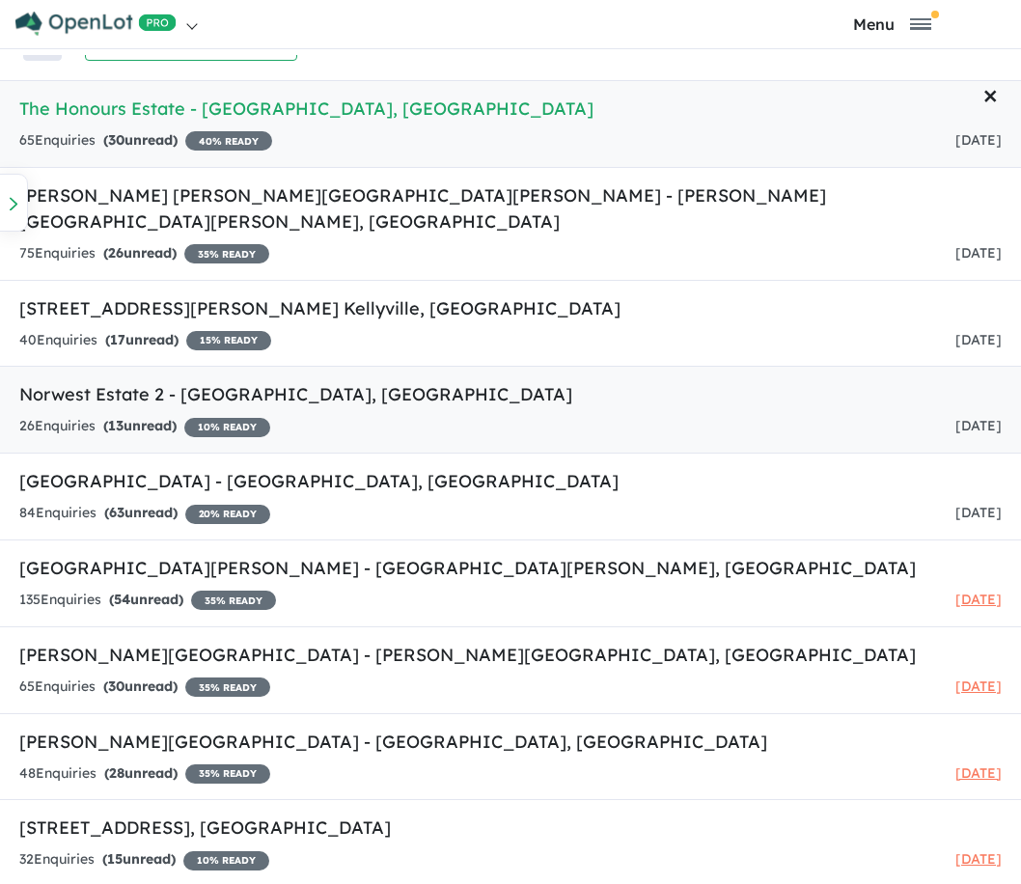
click at [87, 415] on div "26 Enquir ies ( 13 unread) 10 % READY" at bounding box center [144, 426] width 251 height 23
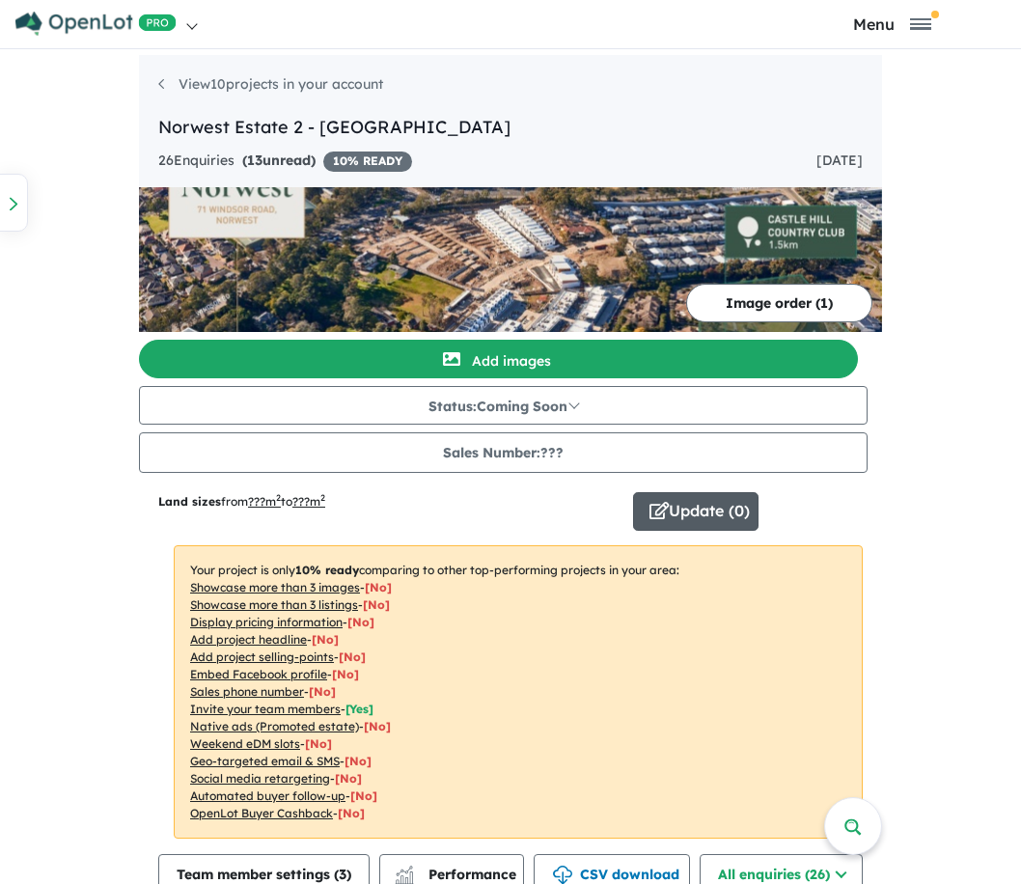
click at [696, 512] on button "Update ( 0 )" at bounding box center [695, 511] width 125 height 39
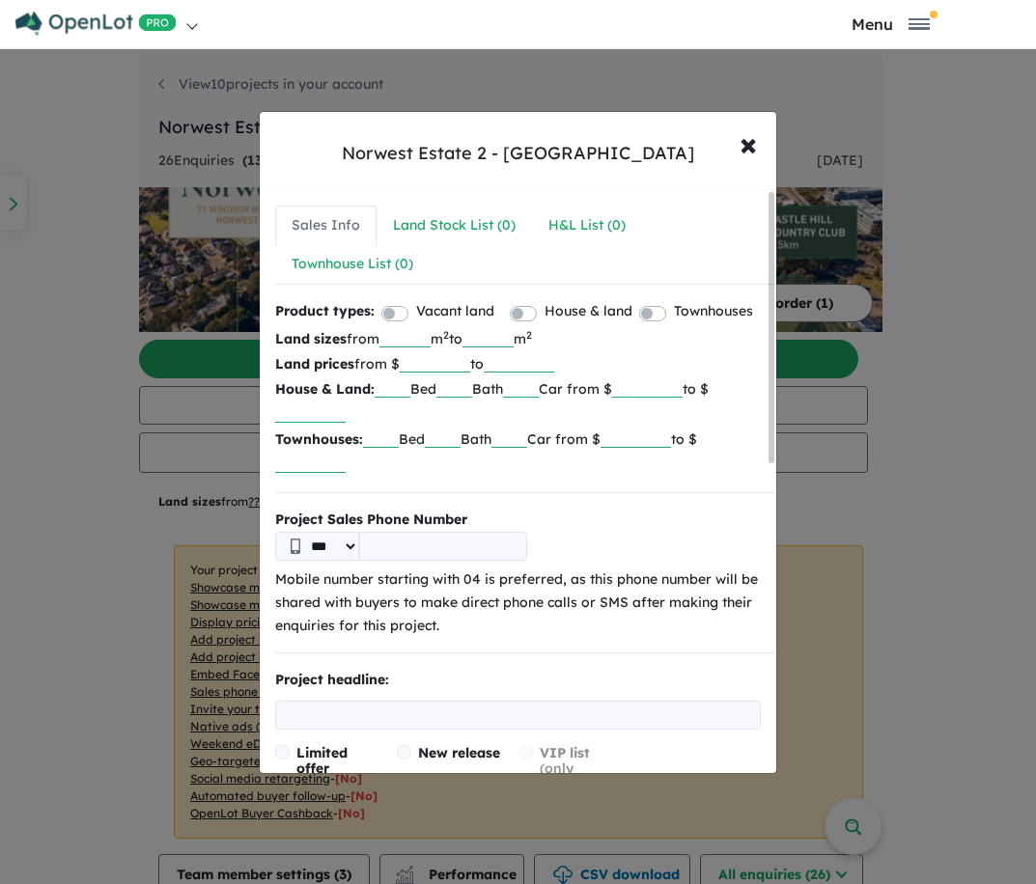
click at [394, 550] on input "tel" at bounding box center [443, 546] width 168 height 29
type input "**********"
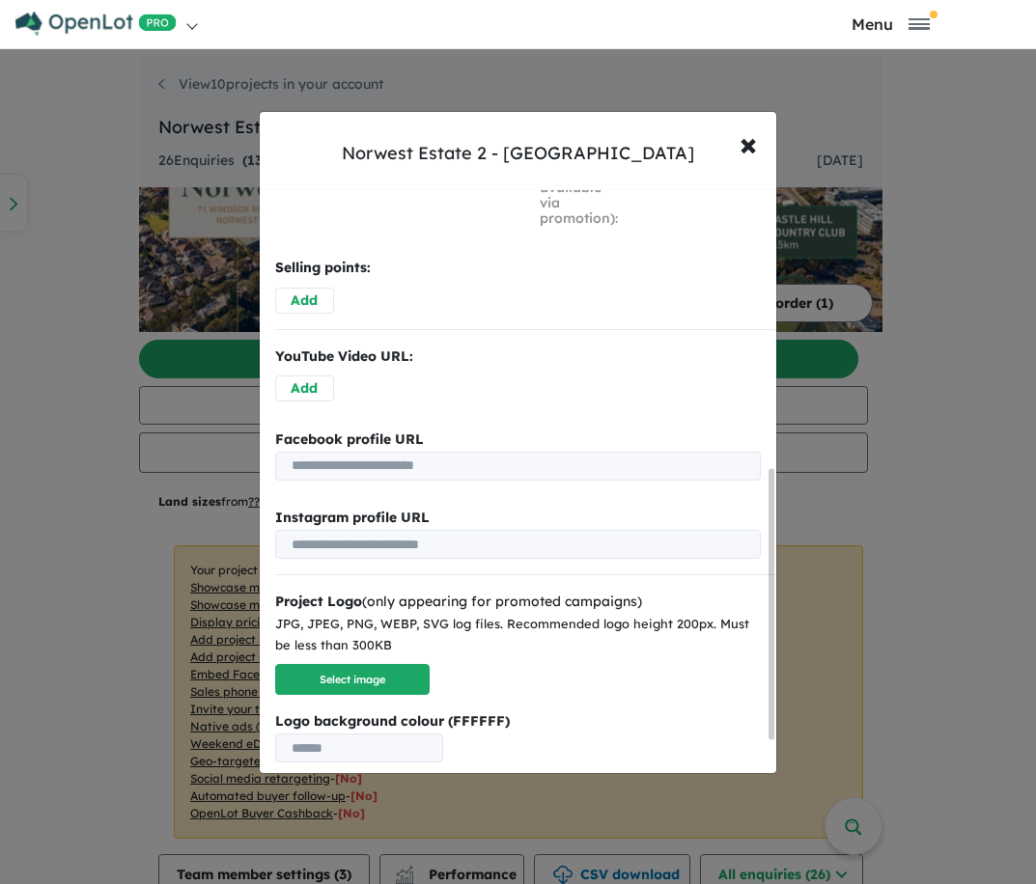
scroll to position [606, 0]
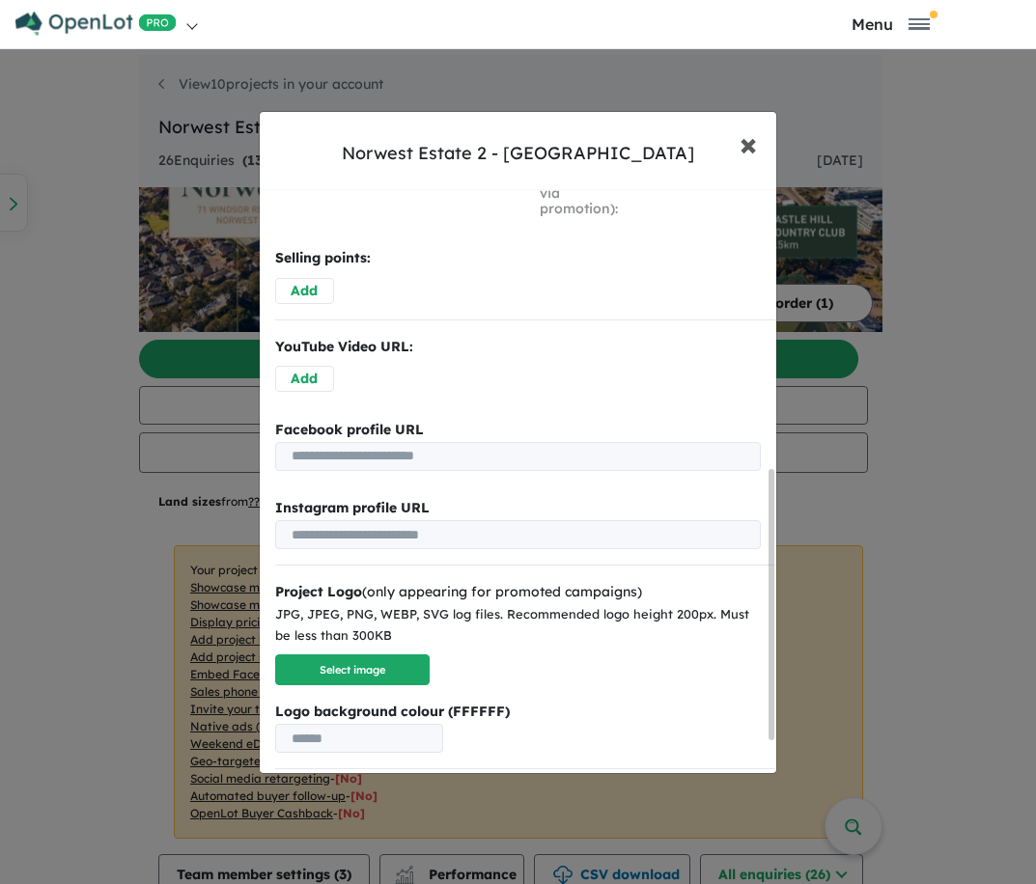
click at [748, 146] on span "×" at bounding box center [747, 144] width 17 height 42
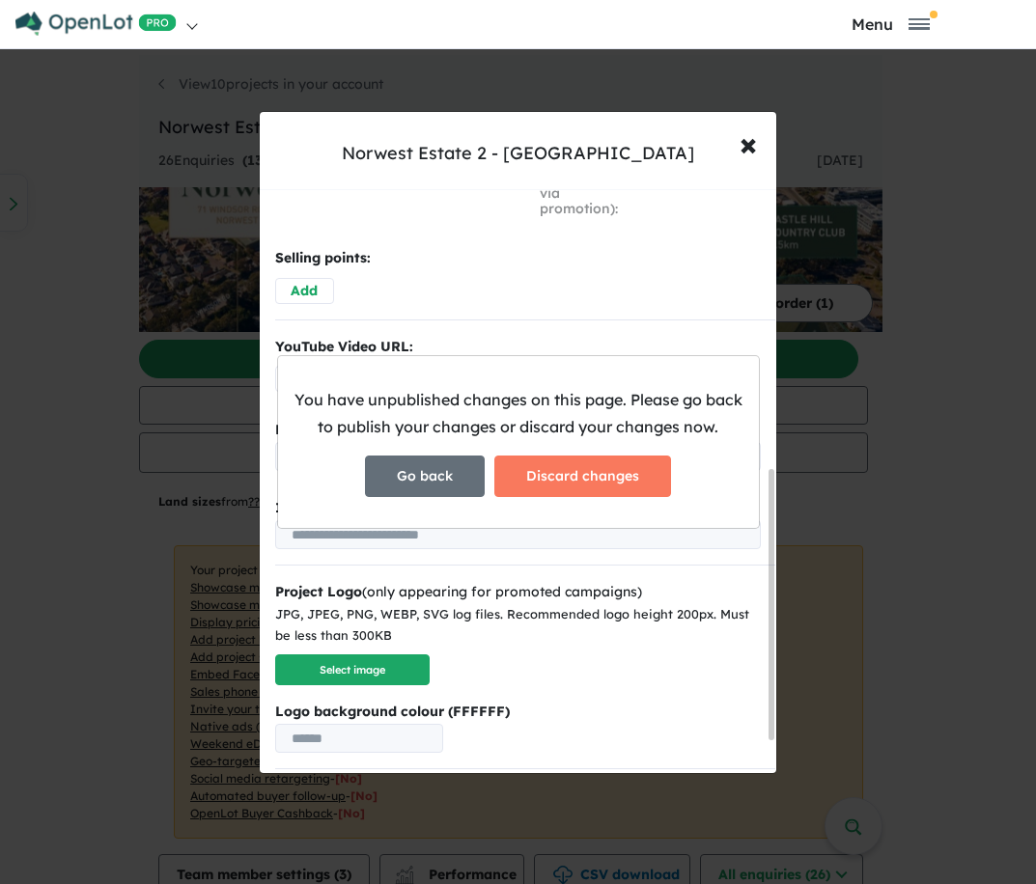
click at [450, 477] on button "Go back" at bounding box center [425, 477] width 120 height 42
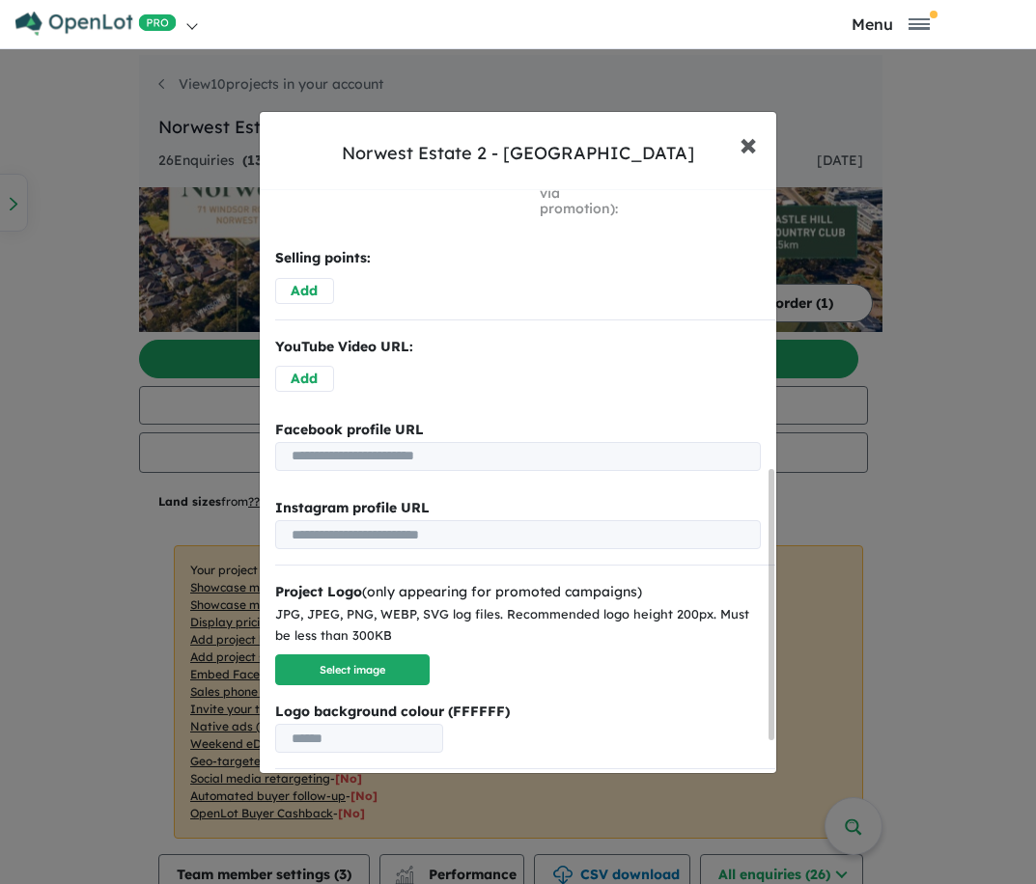
scroll to position [673, 0]
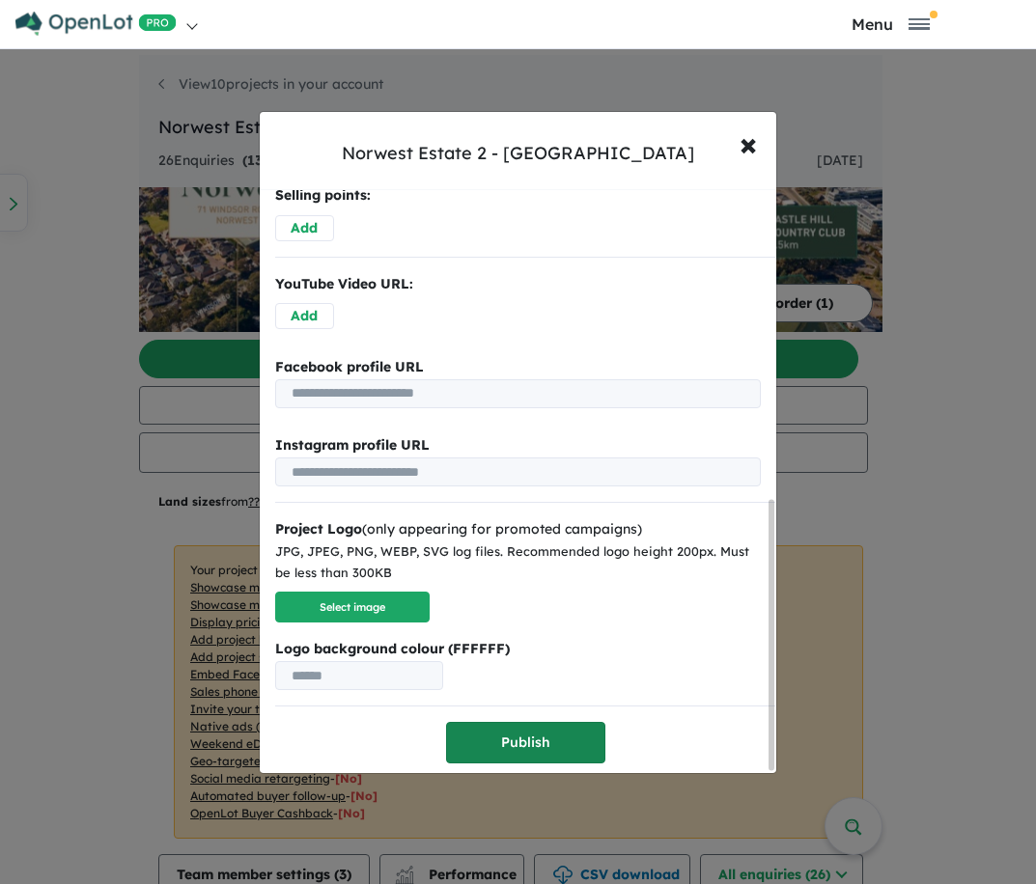
click at [492, 726] on button "Publish" at bounding box center [525, 743] width 159 height 42
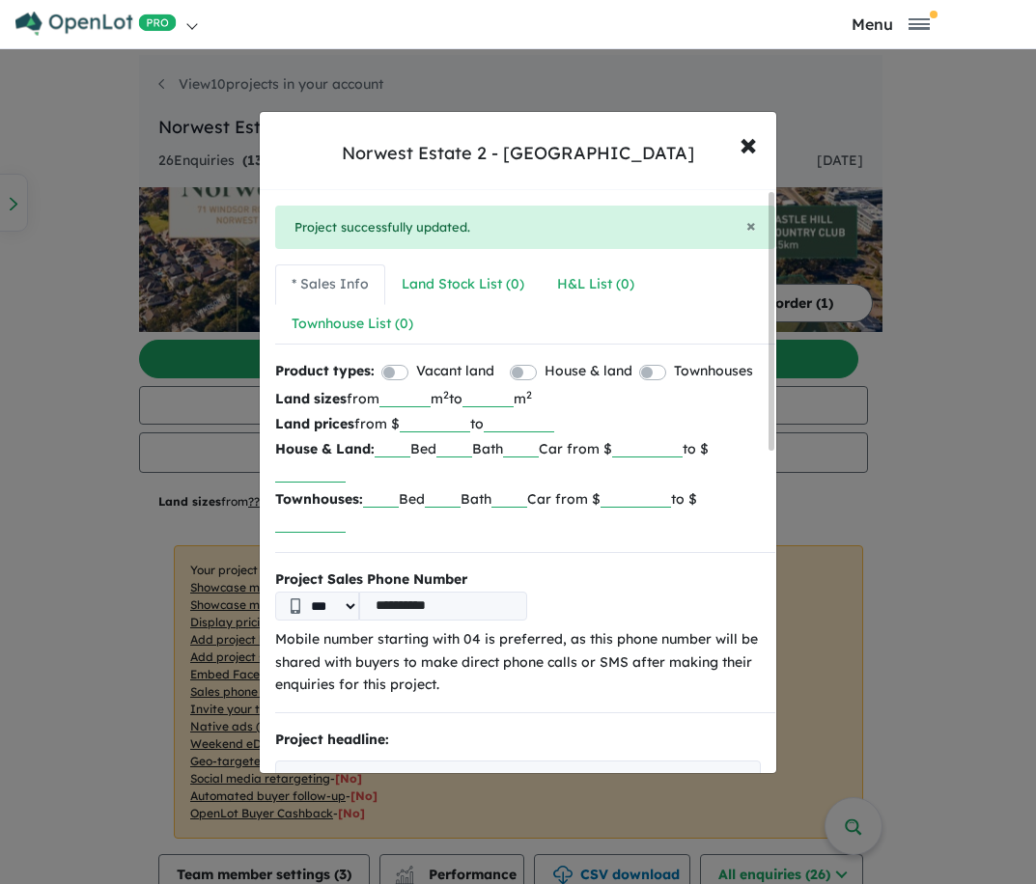
click at [92, 2] on link at bounding box center [266, 24] width 504 height 48
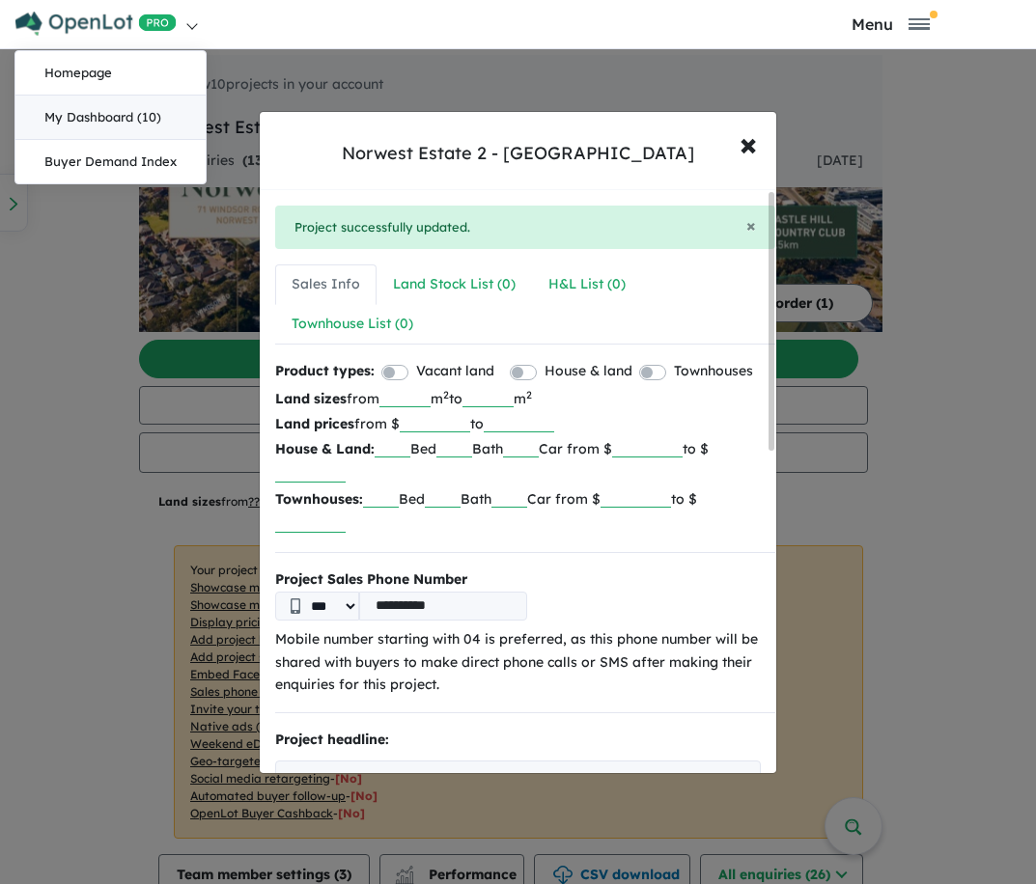
click at [131, 108] on link "My Dashboard (10)" at bounding box center [110, 118] width 190 height 44
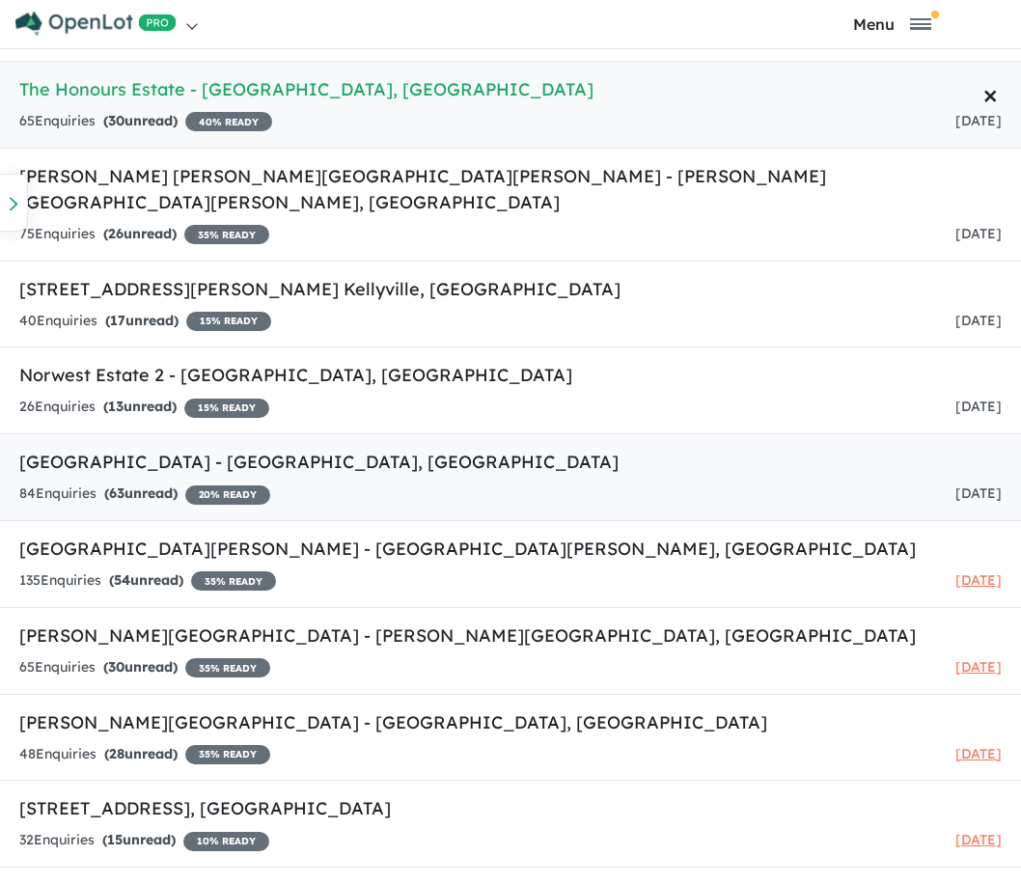
scroll to position [72, 0]
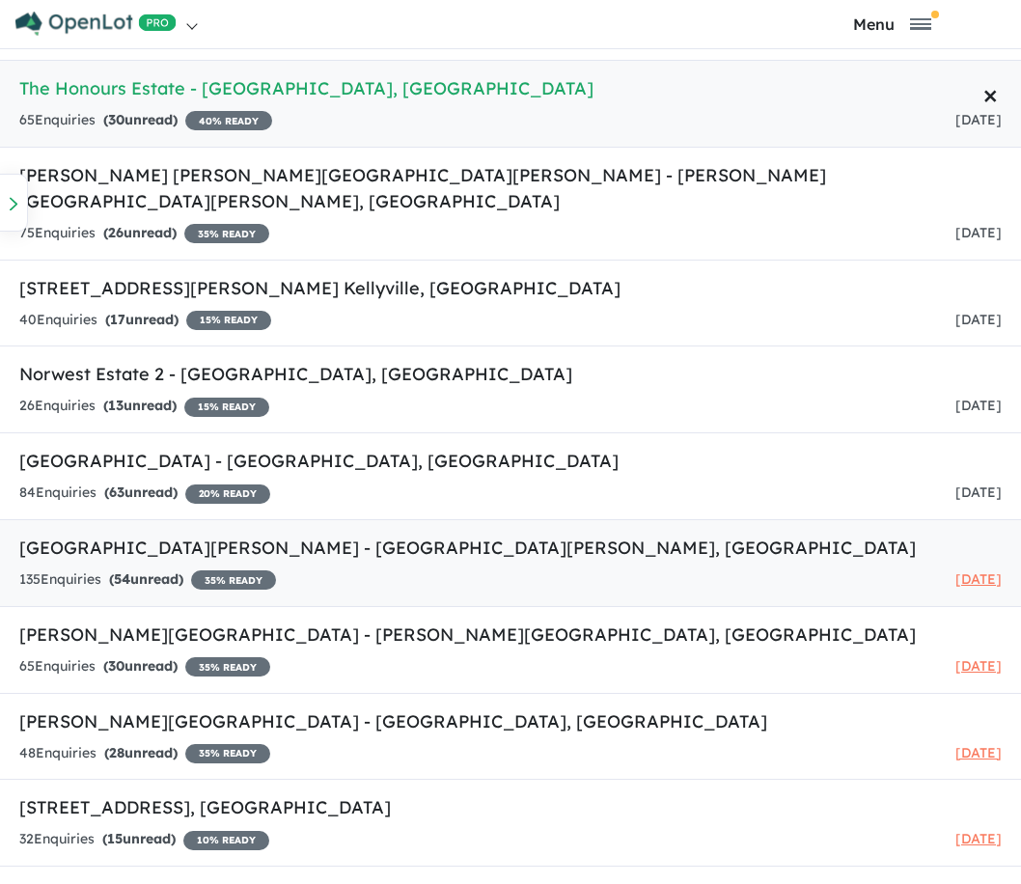
click at [141, 535] on h5 "[GEOGRAPHIC_DATA][PERSON_NAME] - [GEOGRAPHIC_DATA][PERSON_NAME] , [GEOGRAPHIC_D…" at bounding box center [510, 548] width 982 height 26
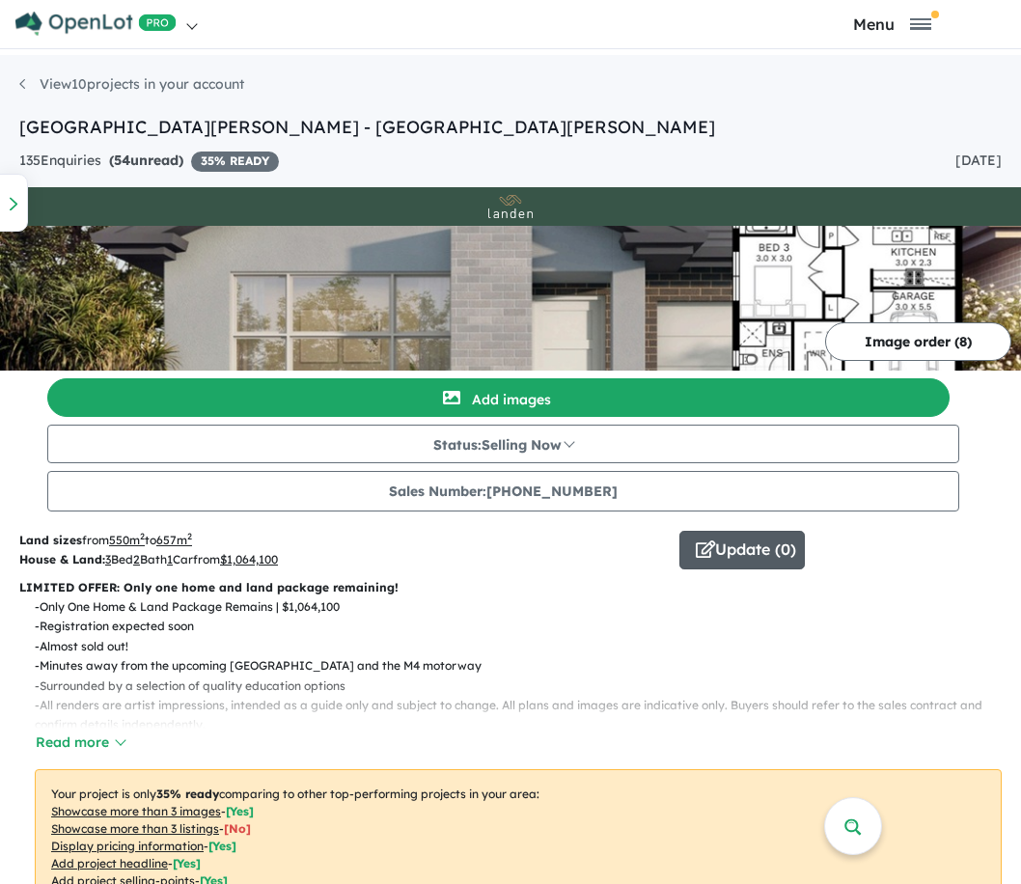
click at [740, 559] on button "Update ( 0 )" at bounding box center [741, 550] width 125 height 39
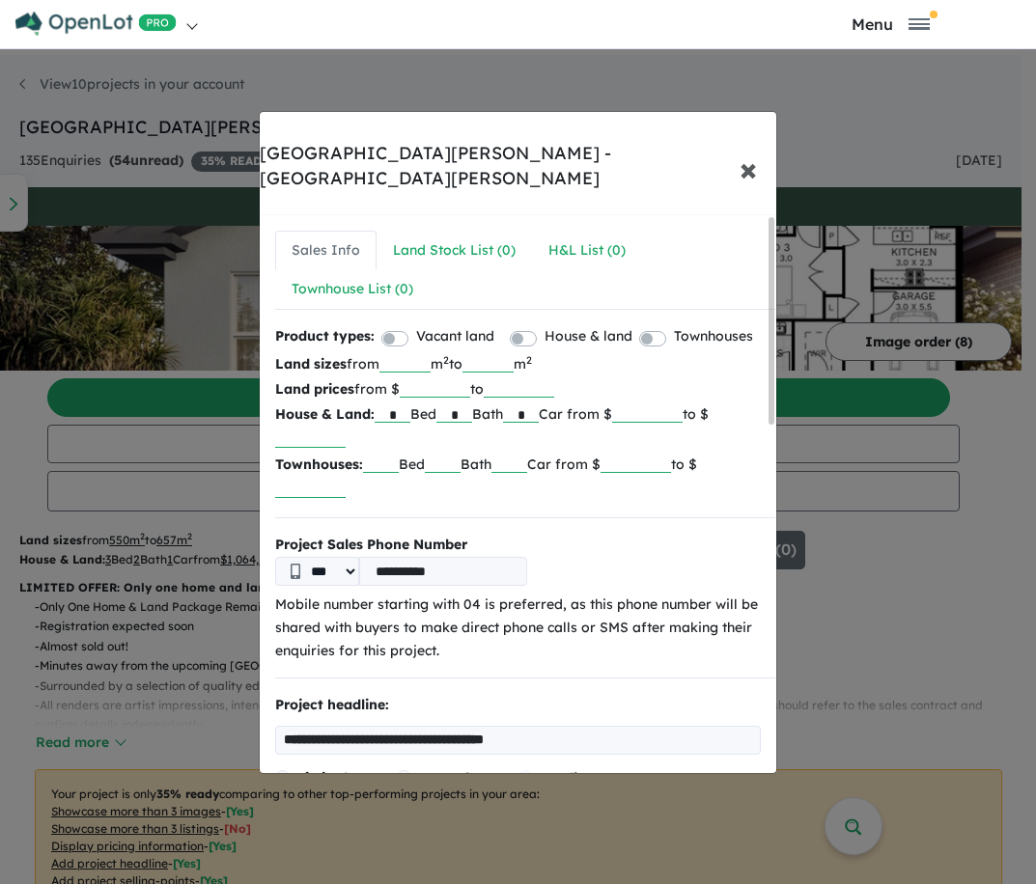
click at [749, 148] on span "×" at bounding box center [747, 169] width 17 height 42
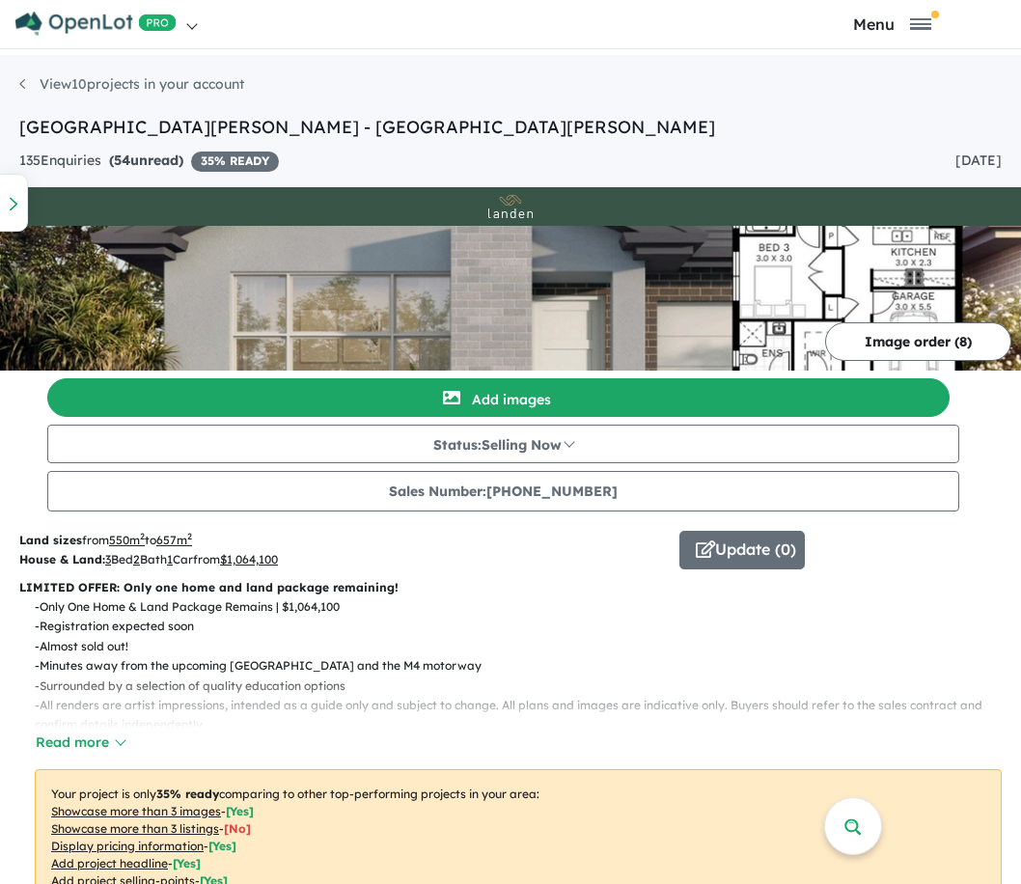
click at [98, 37] on link at bounding box center [262, 24] width 496 height 48
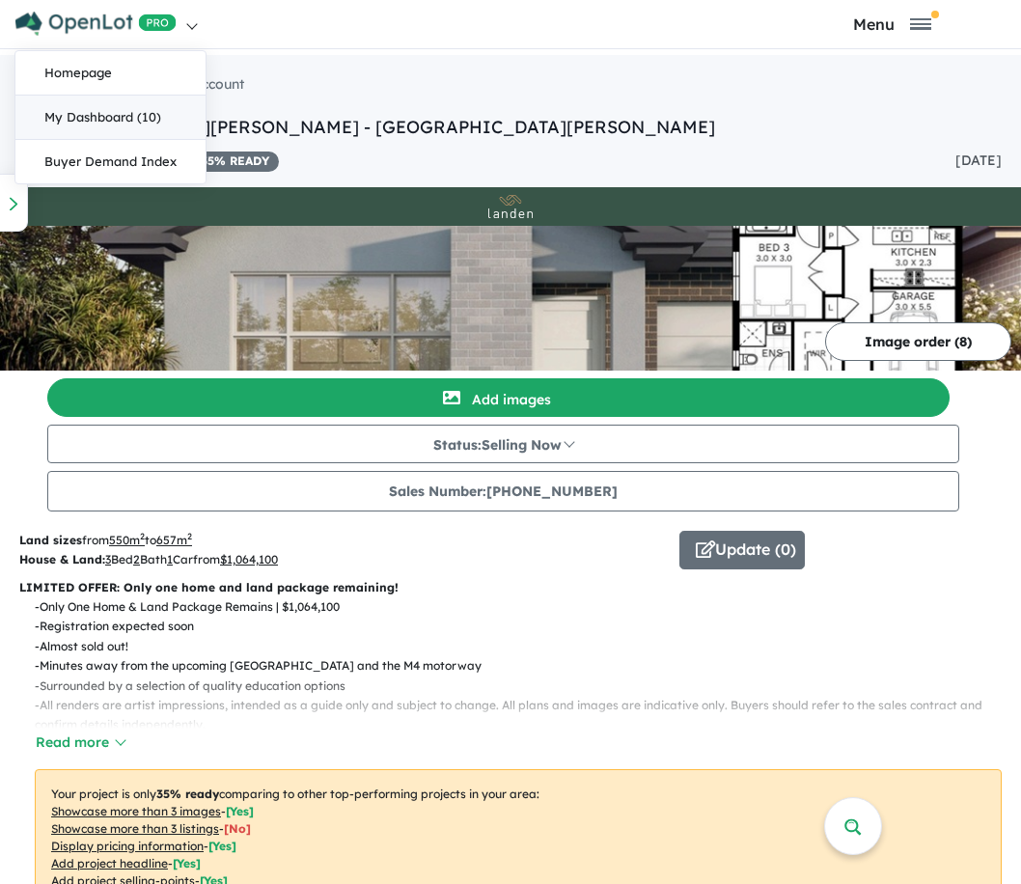
click at [145, 105] on link "My Dashboard (10)" at bounding box center [110, 118] width 190 height 44
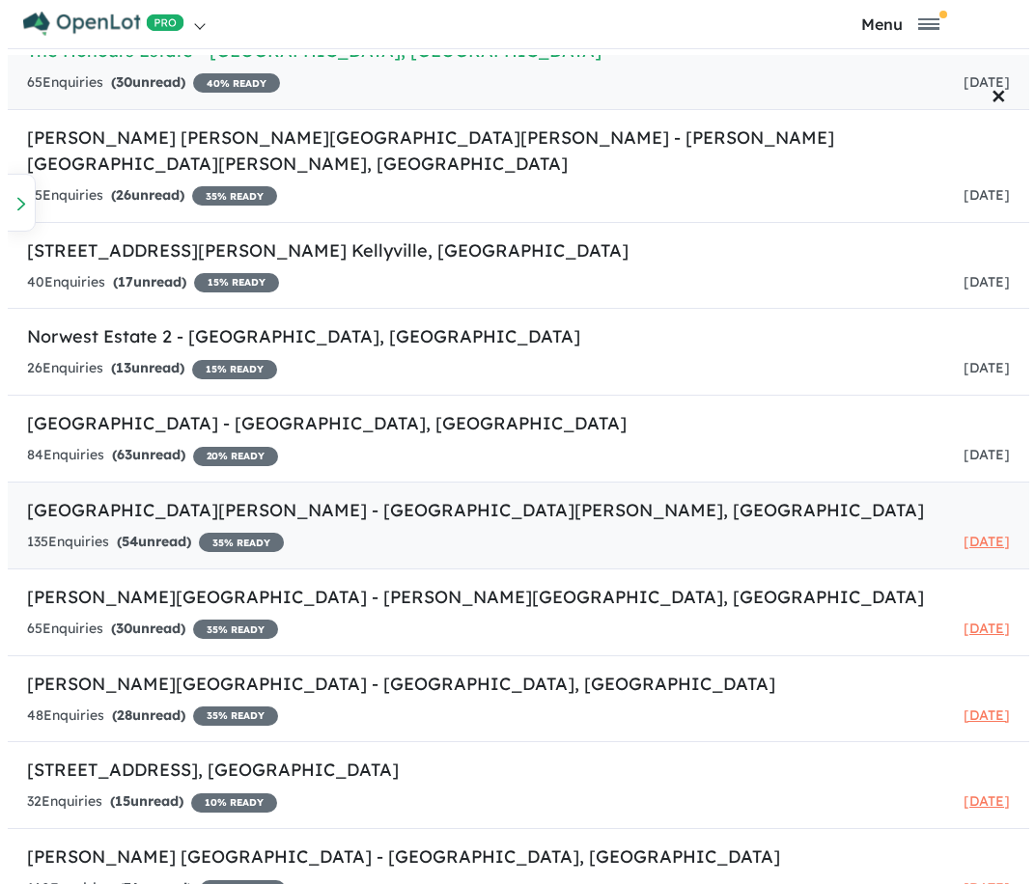
scroll to position [110, 0]
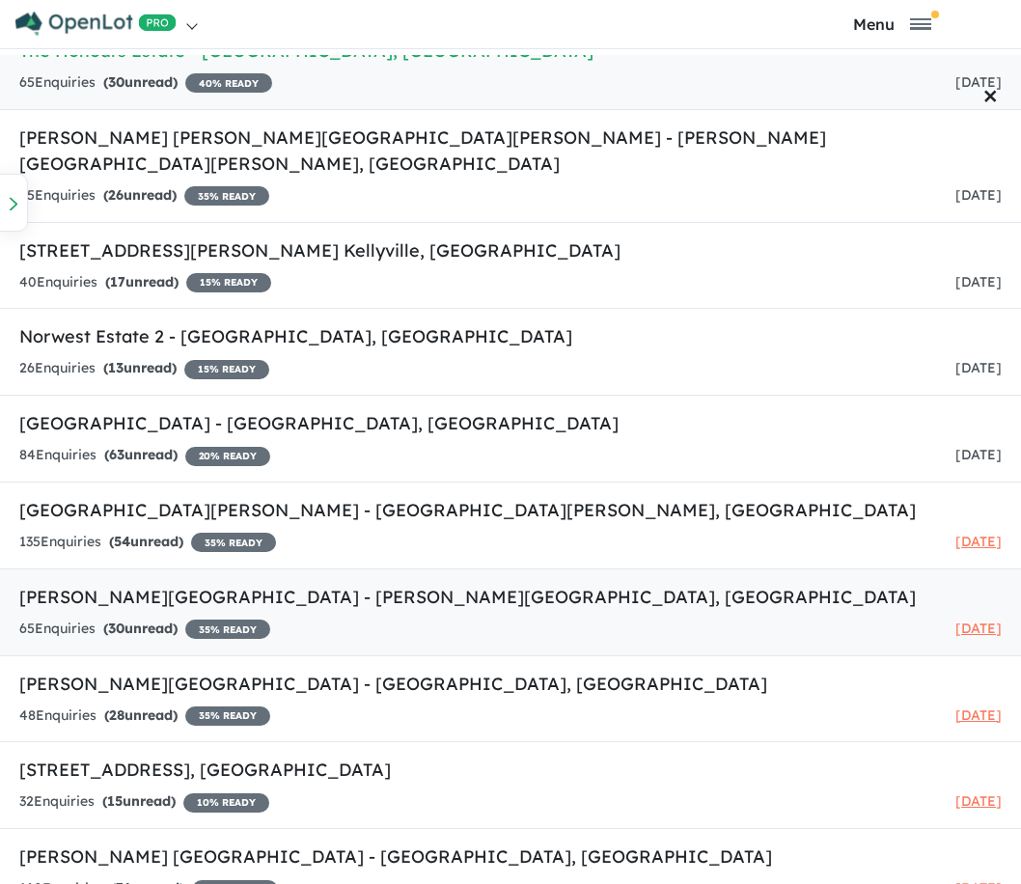
click at [105, 584] on h5 "Grantham Farm Estate - Grantham Farm , NSW" at bounding box center [510, 597] width 982 height 26
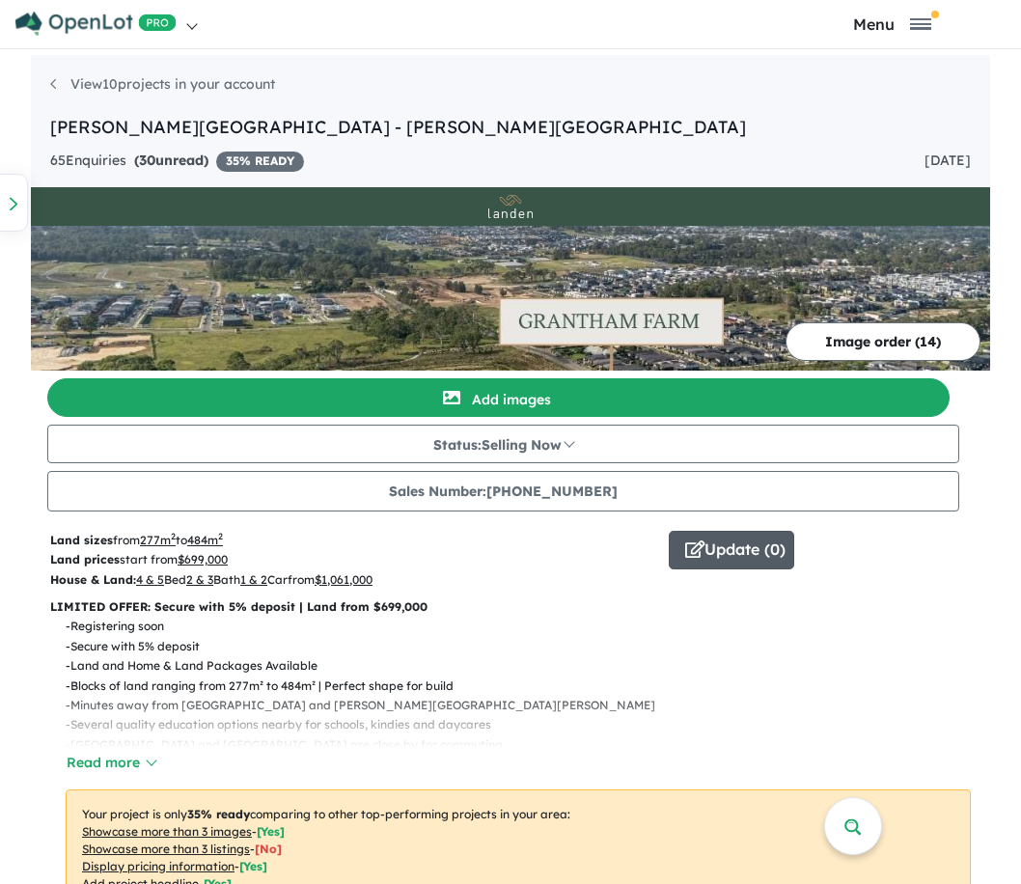
click at [702, 560] on button "Update ( 0 )" at bounding box center [731, 550] width 125 height 39
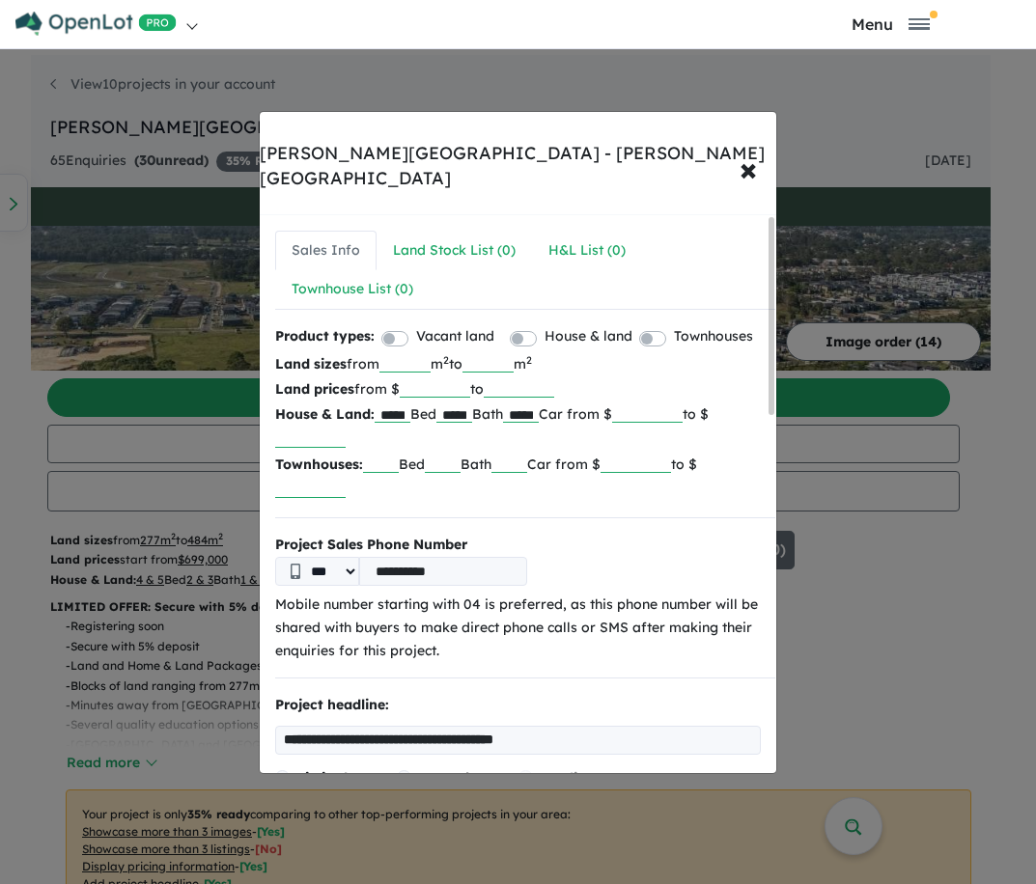
drag, startPoint x: 408, startPoint y: 547, endPoint x: 518, endPoint y: 544, distance: 110.1
click at [518, 557] on input "**********" at bounding box center [443, 571] width 168 height 29
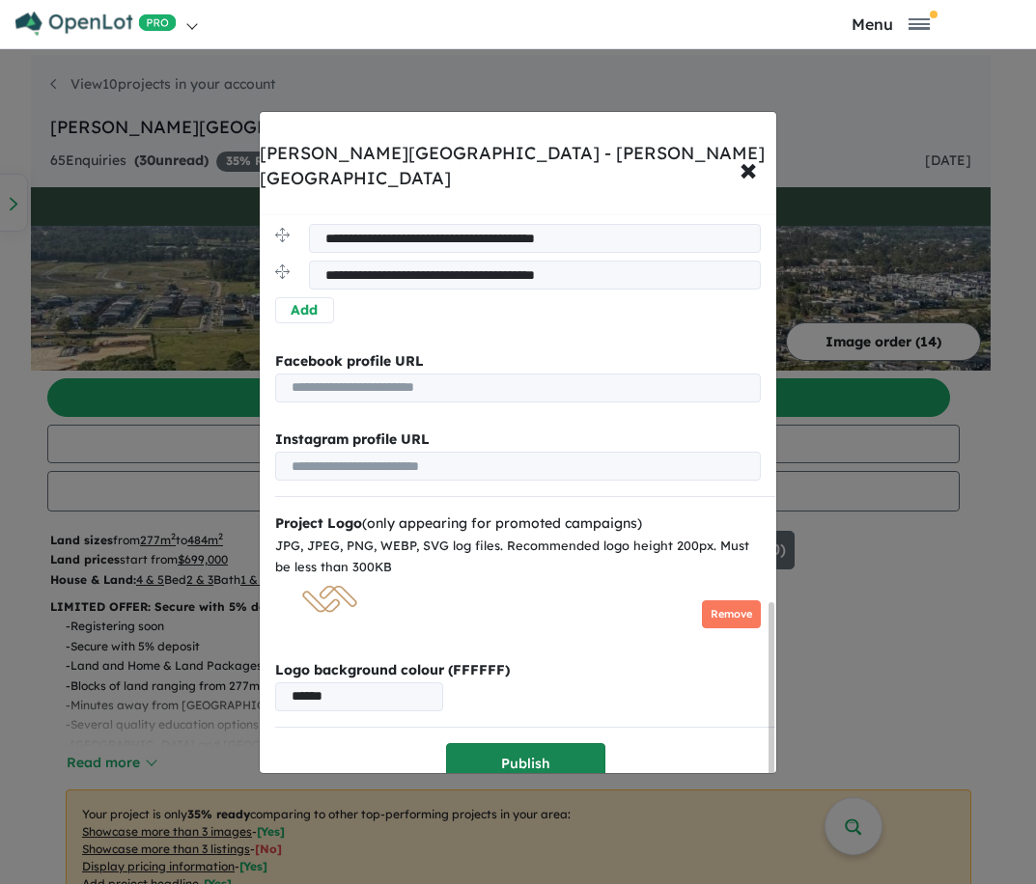
type input "**********"
click at [503, 746] on button "Publish" at bounding box center [525, 764] width 159 height 42
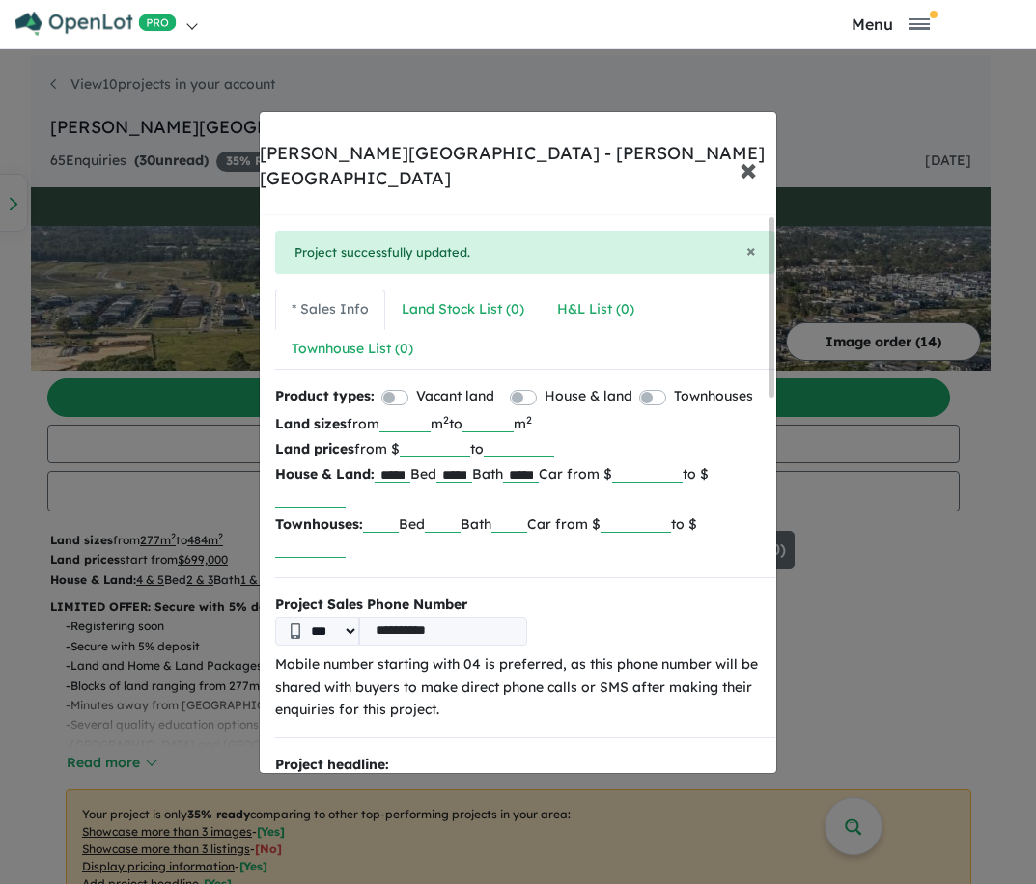
click at [757, 146] on button "× Close" at bounding box center [748, 169] width 56 height 52
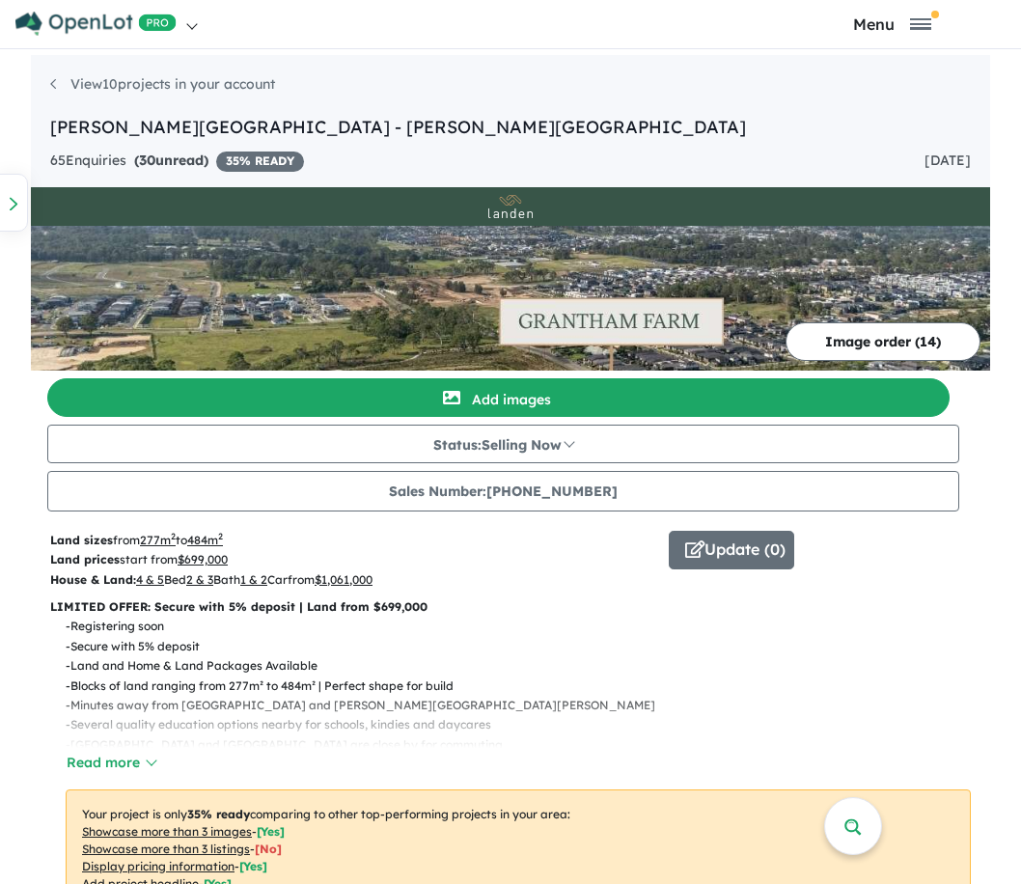
click at [66, 30] on img at bounding box center [95, 24] width 161 height 24
click at [134, 127] on link "My Dashboard (10)" at bounding box center [110, 118] width 190 height 44
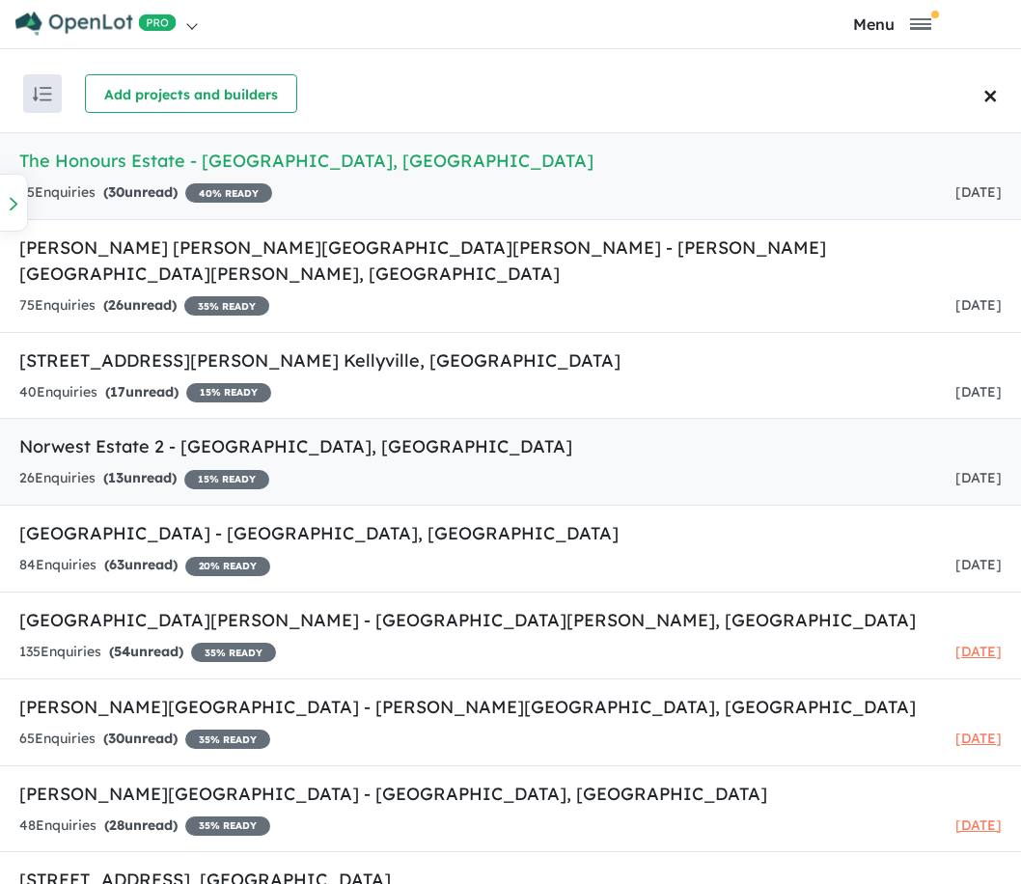
scroll to position [110, 0]
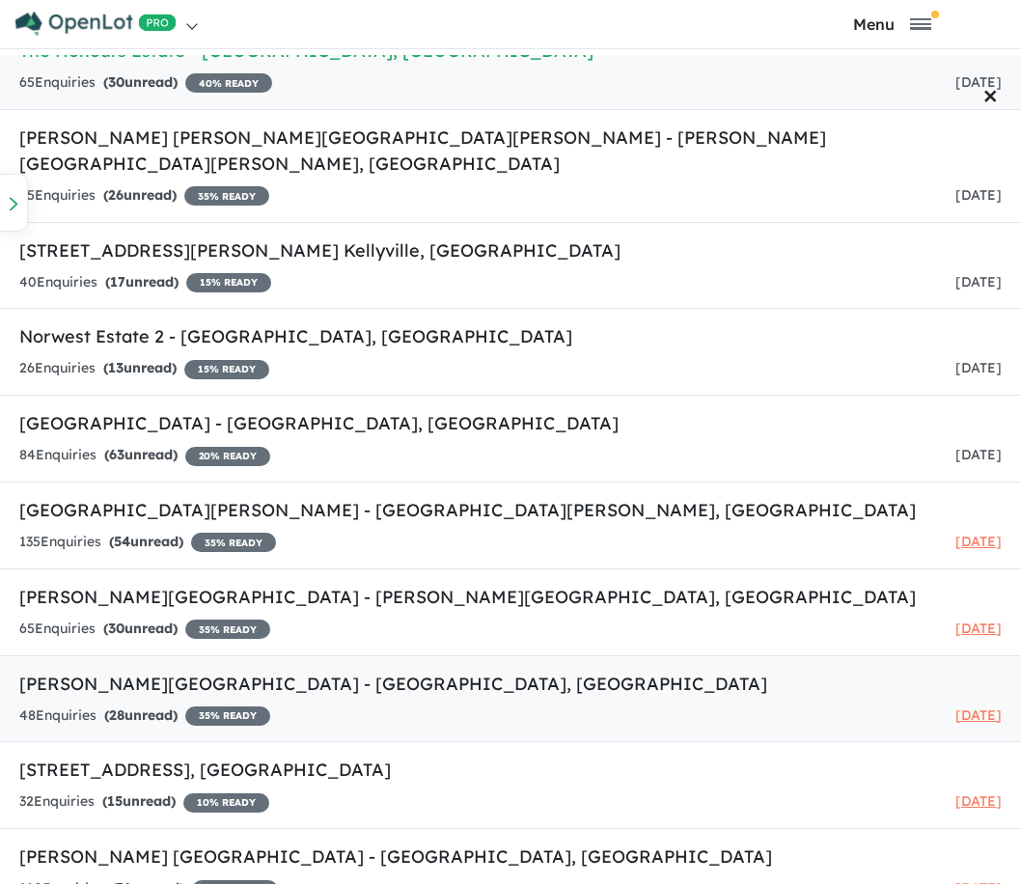
click at [97, 671] on h5 "[PERSON_NAME][GEOGRAPHIC_DATA] - [GEOGRAPHIC_DATA] , [GEOGRAPHIC_DATA]" at bounding box center [510, 684] width 982 height 26
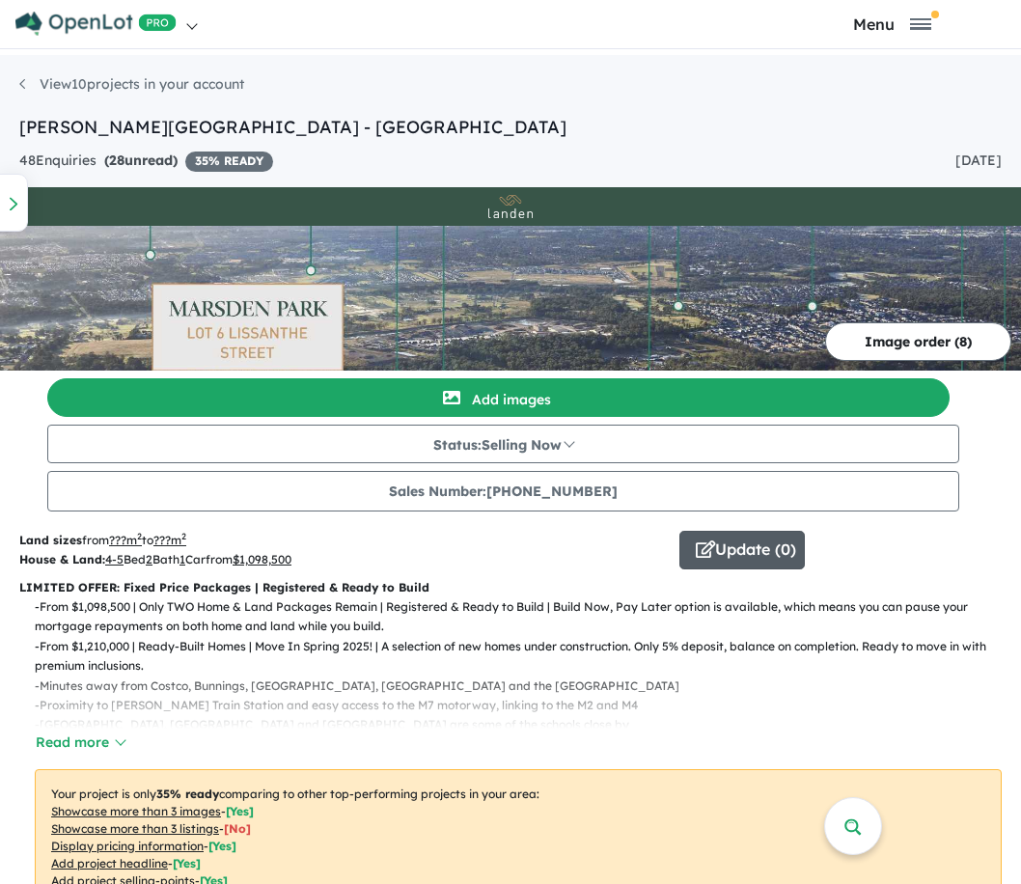
click at [751, 550] on button "Update ( 0 )" at bounding box center [741, 550] width 125 height 39
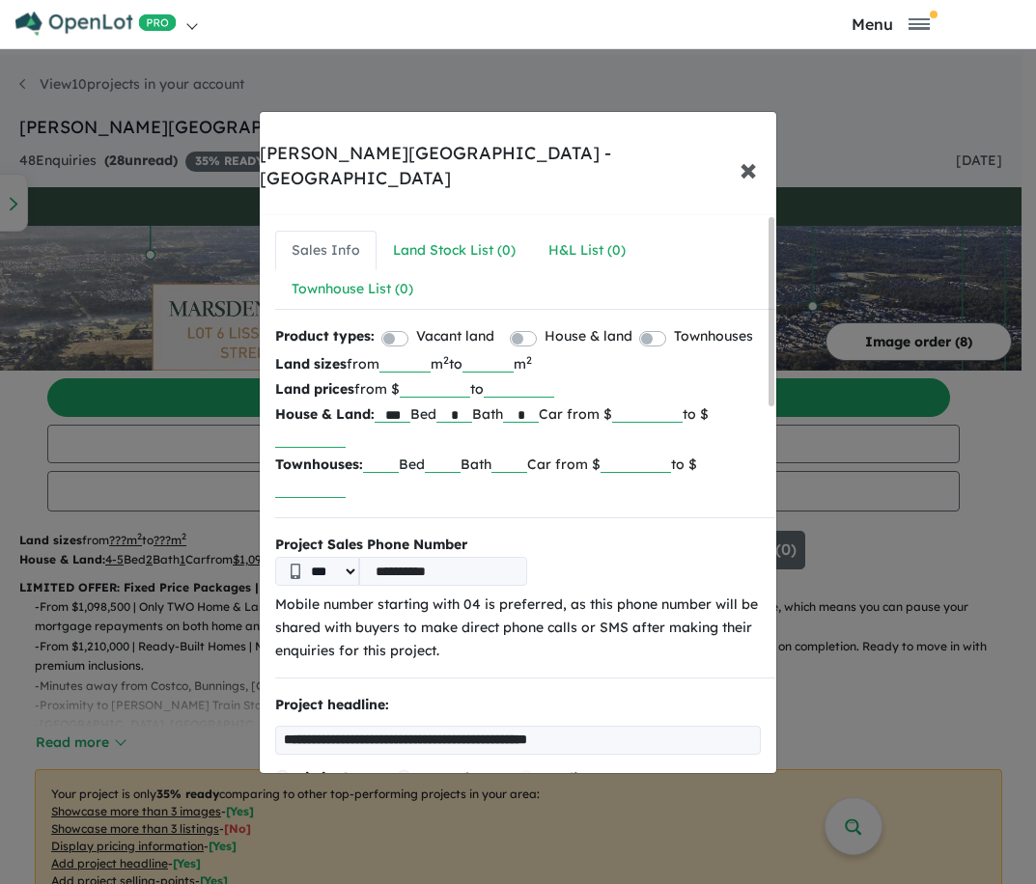
click at [750, 150] on span "×" at bounding box center [747, 169] width 17 height 42
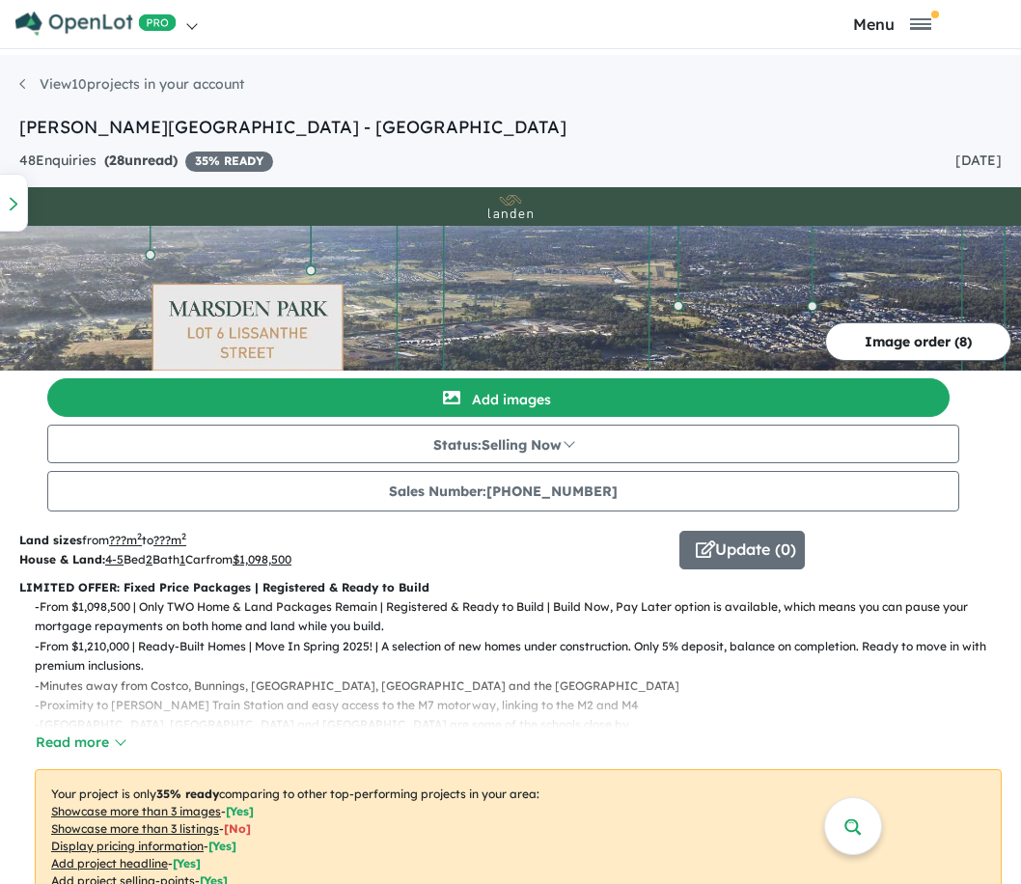
click at [97, 31] on img at bounding box center [95, 24] width 161 height 24
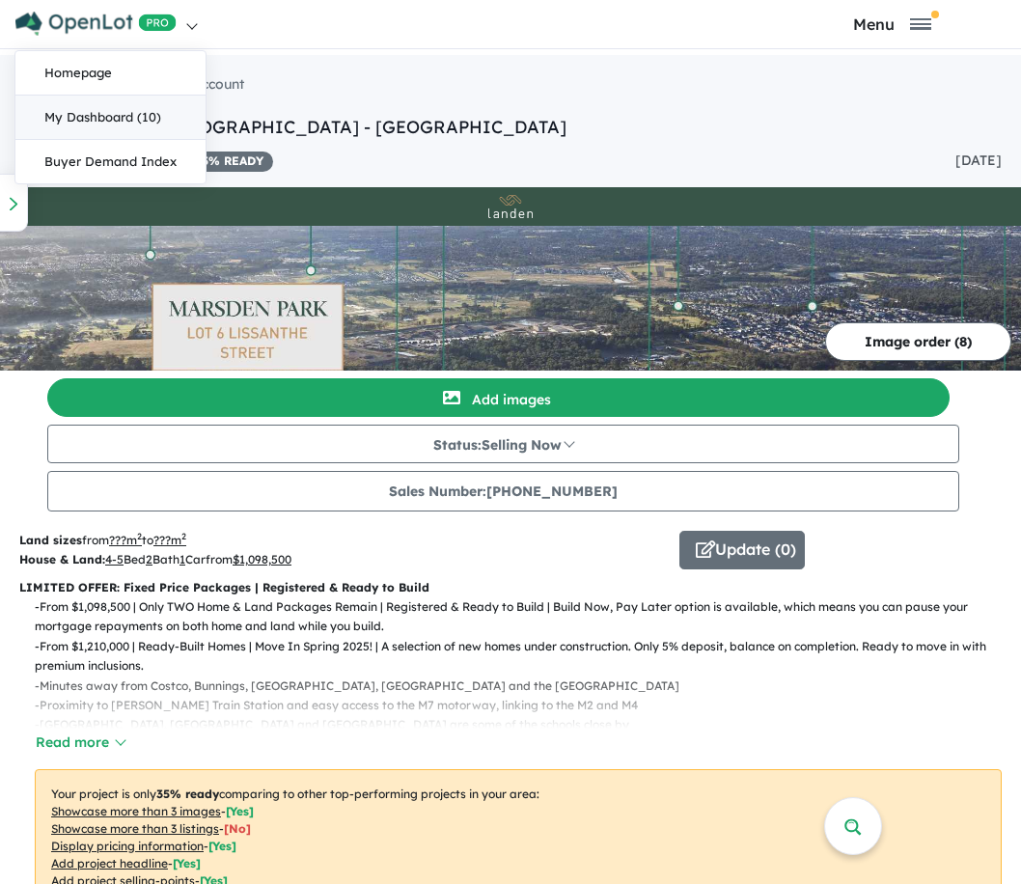
click at [107, 112] on link "My Dashboard (10)" at bounding box center [110, 118] width 190 height 44
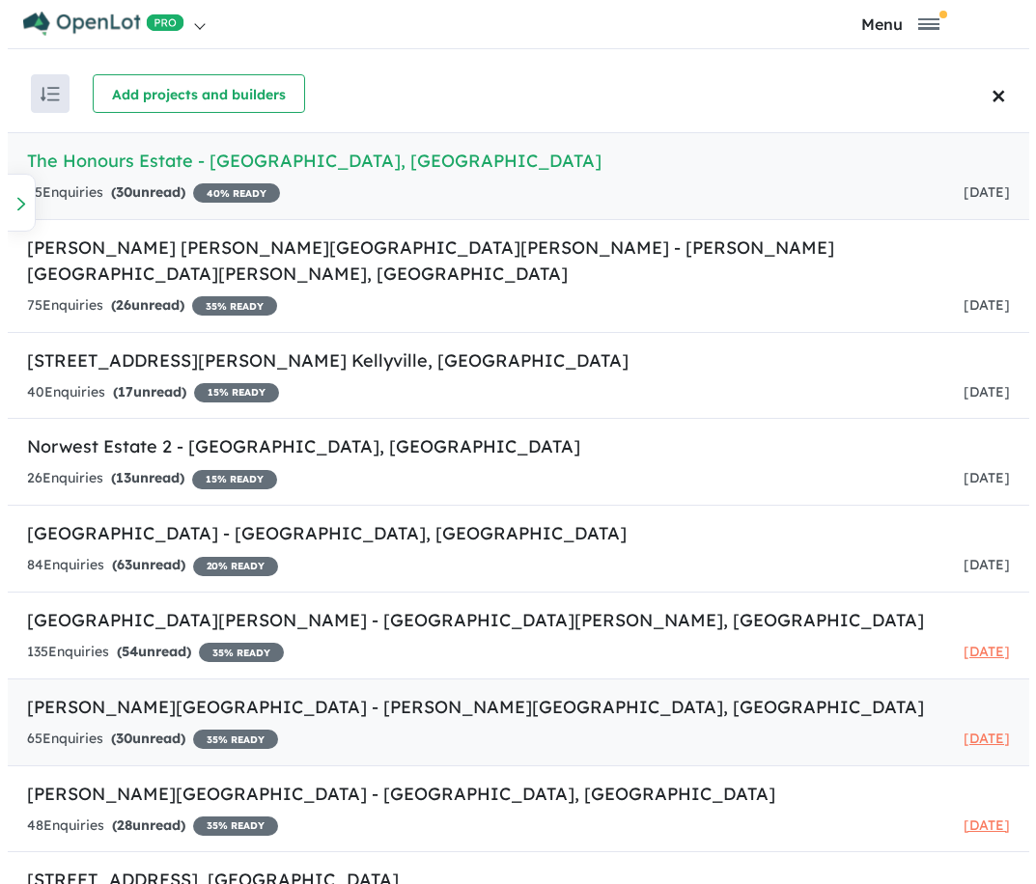
scroll to position [110, 0]
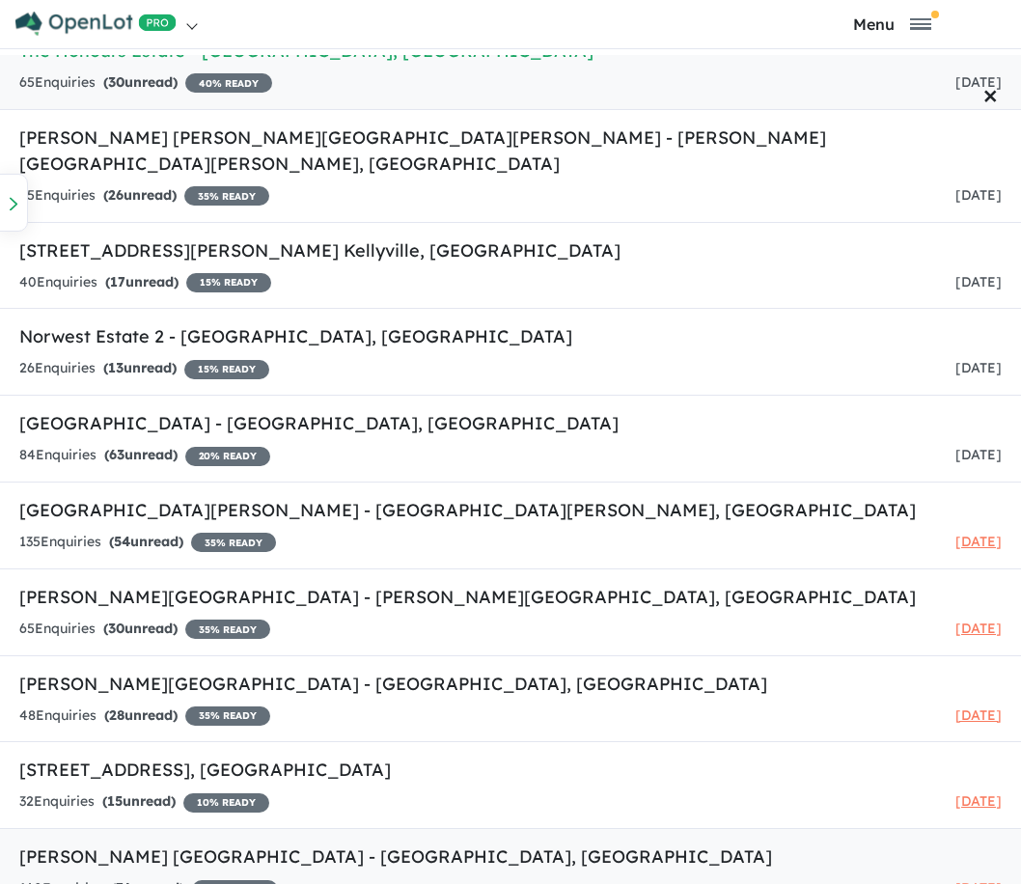
click at [159, 844] on h5 "[PERSON_NAME] [GEOGRAPHIC_DATA] - [GEOGRAPHIC_DATA] , [GEOGRAPHIC_DATA]" at bounding box center [510, 857] width 982 height 26
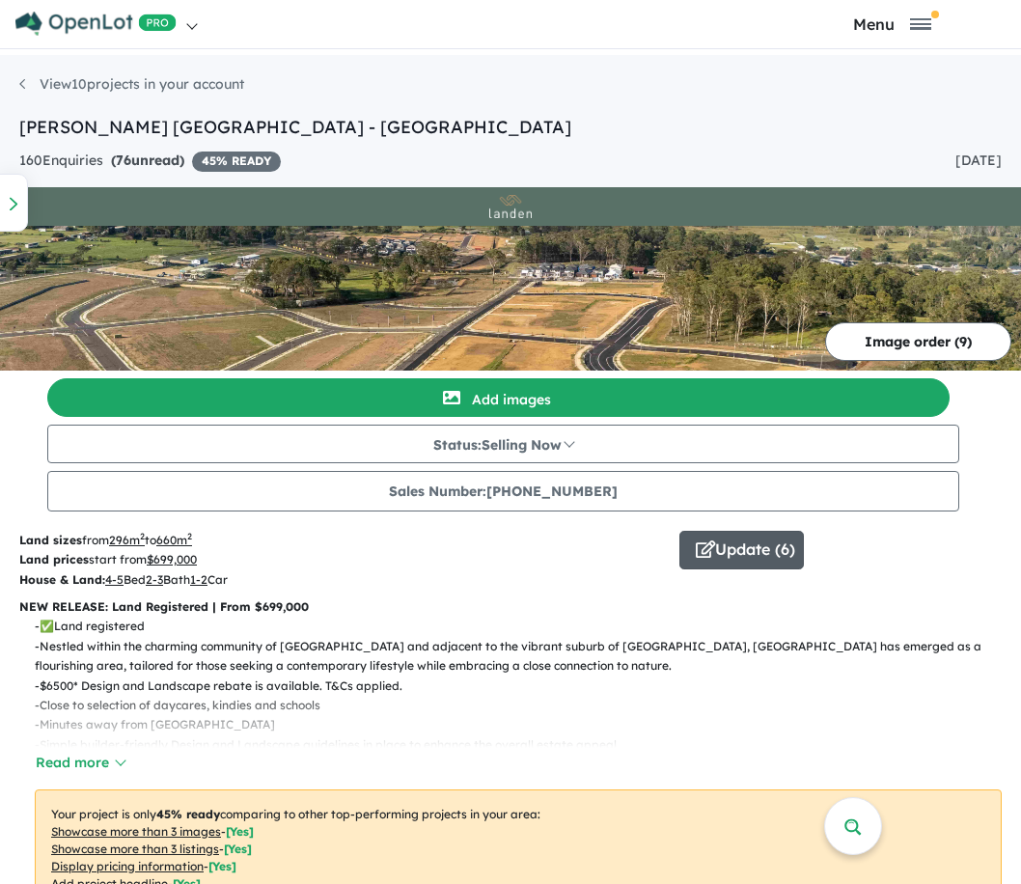
click at [749, 556] on button "Update ( 6 )" at bounding box center [741, 550] width 125 height 39
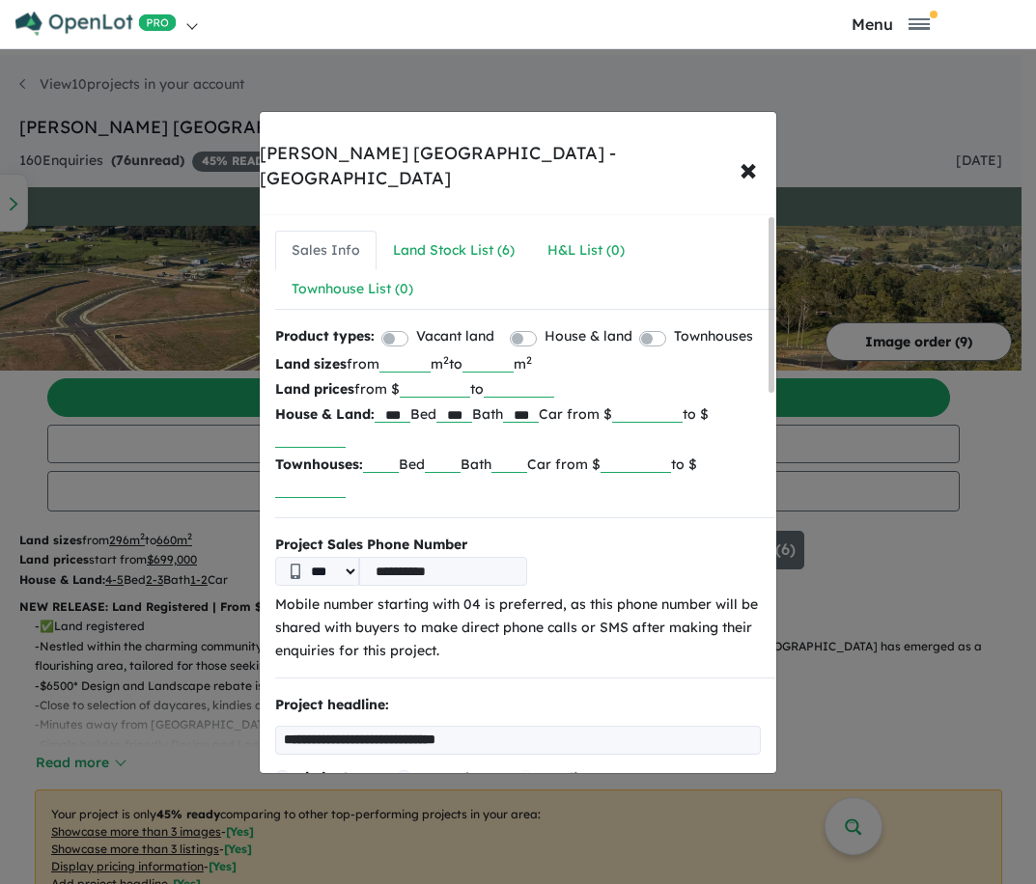
drag, startPoint x: 459, startPoint y: 550, endPoint x: 406, endPoint y: 554, distance: 53.2
click at [406, 557] on input "**********" at bounding box center [443, 571] width 168 height 29
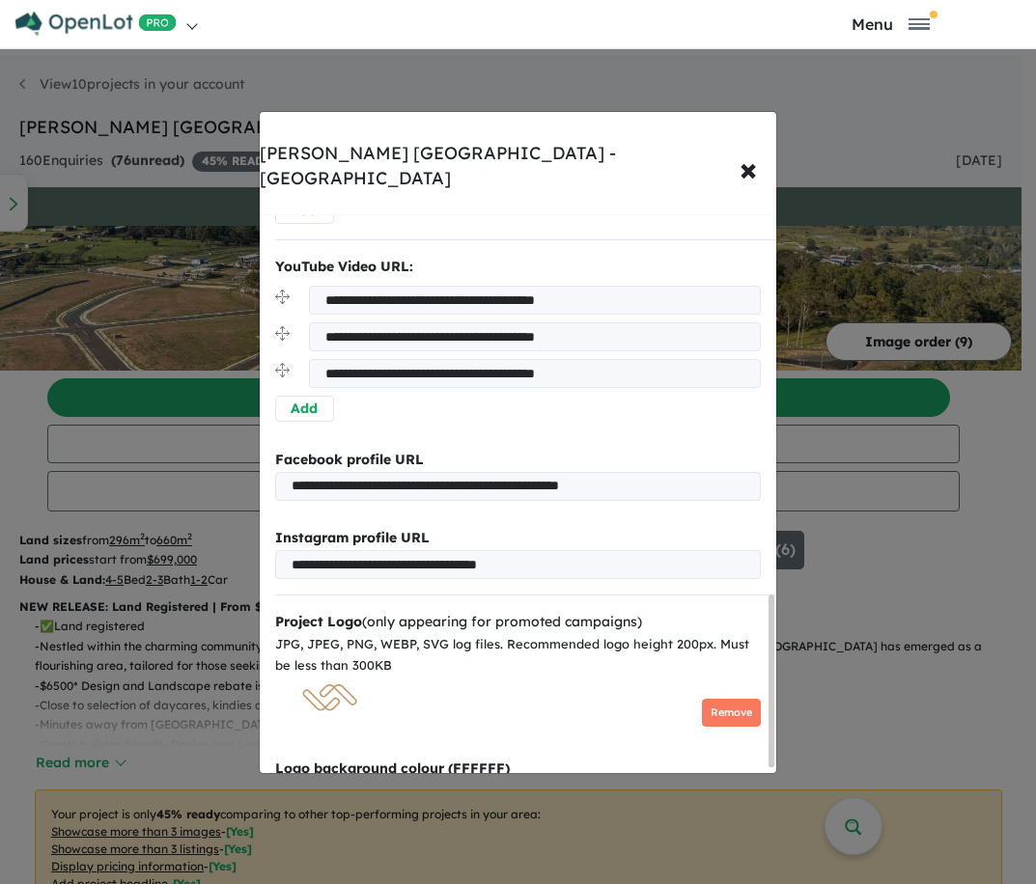
scroll to position [1393, 0]
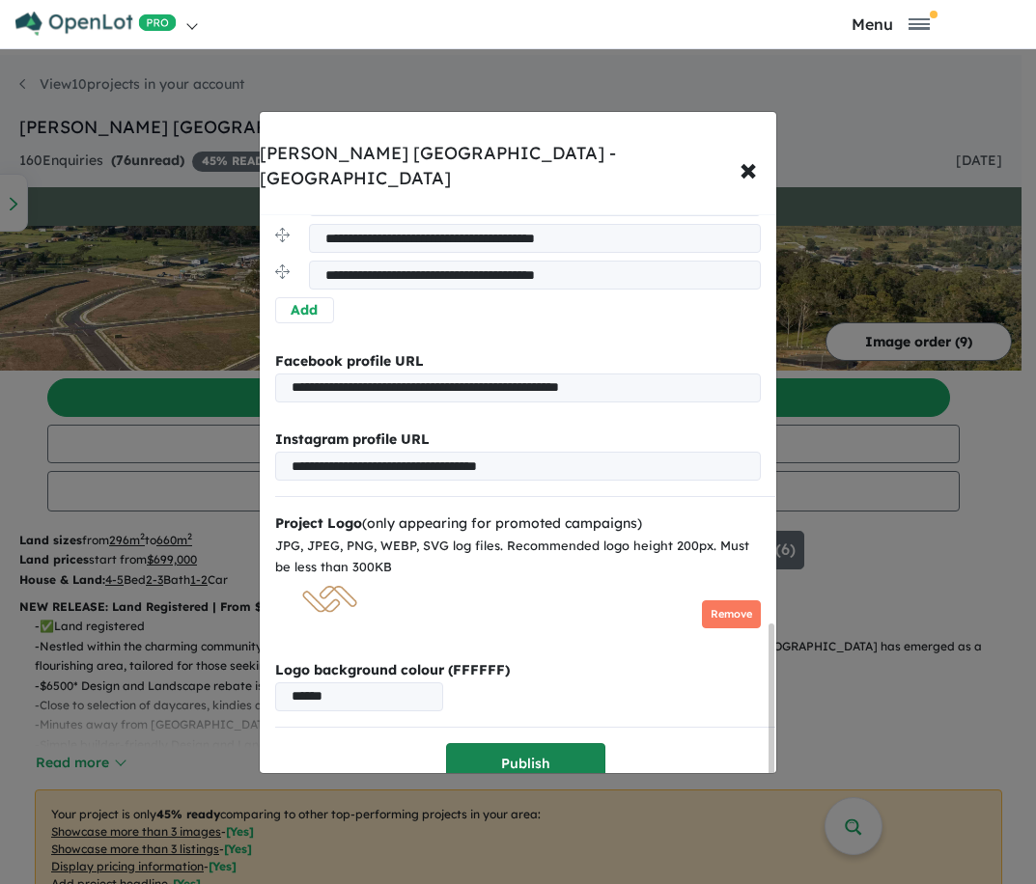
type input "**********"
click at [519, 743] on button "Publish" at bounding box center [525, 764] width 159 height 42
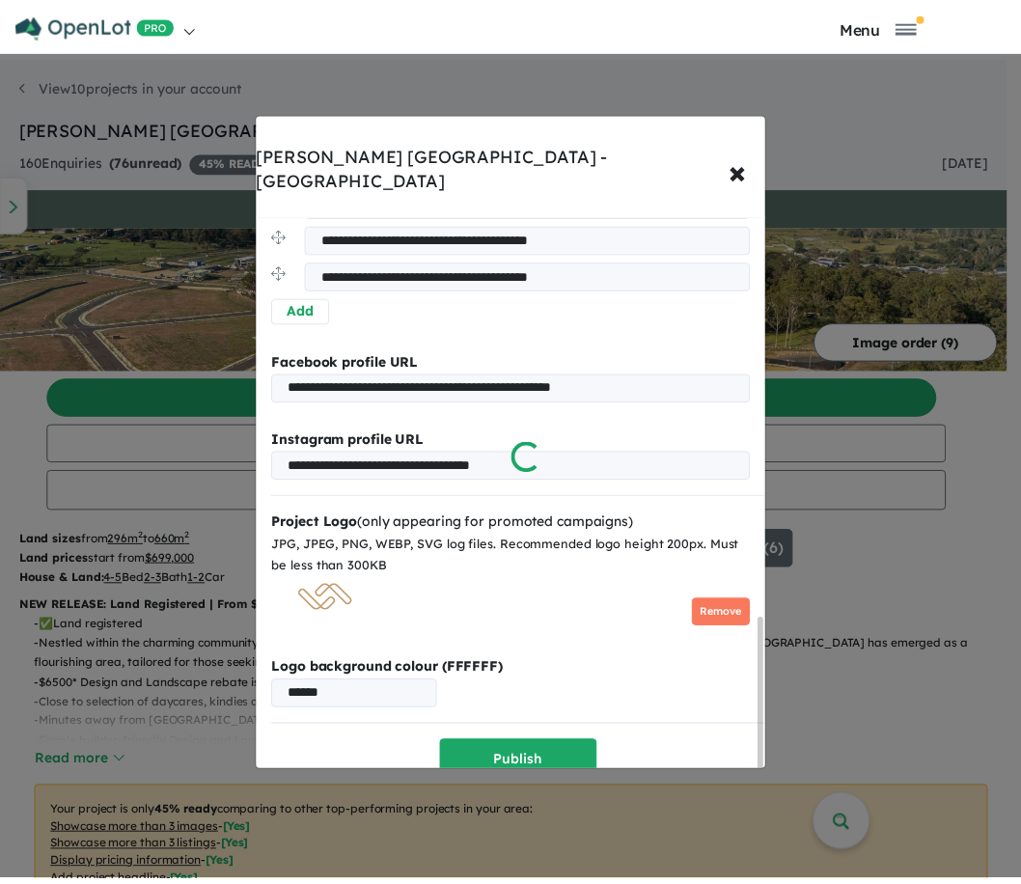
scroll to position [0, 0]
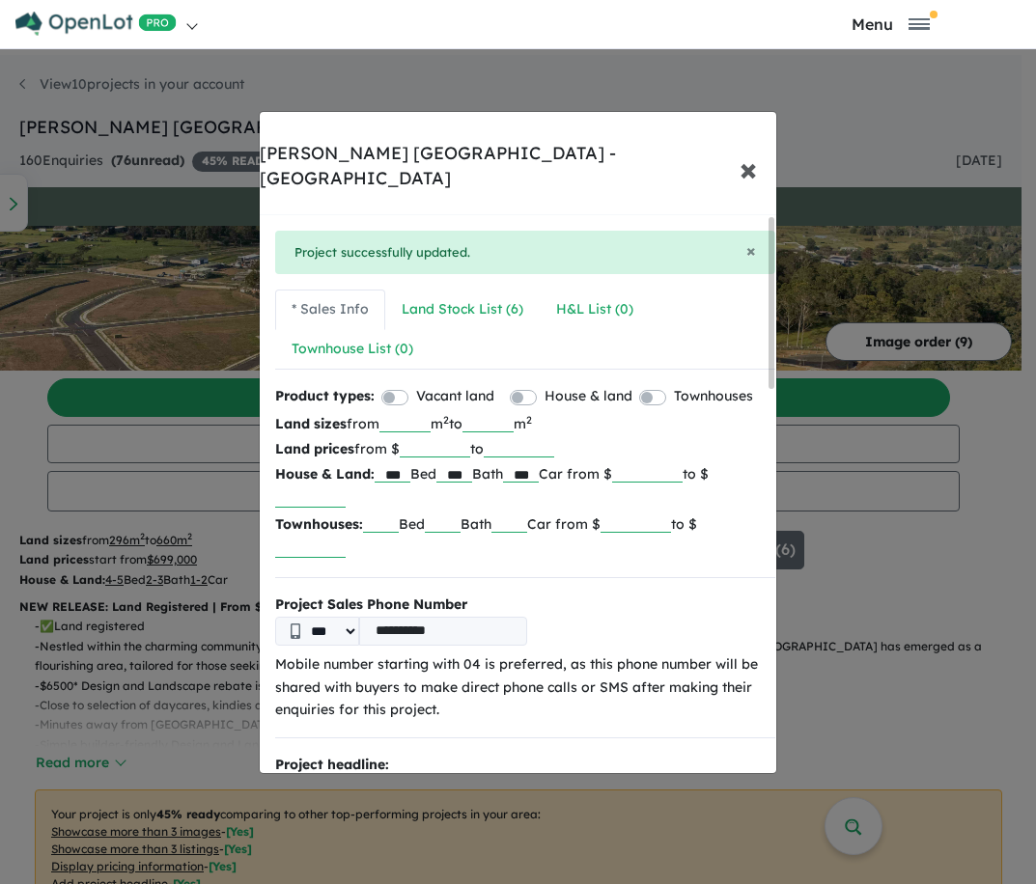
click at [745, 148] on span "×" at bounding box center [747, 169] width 17 height 42
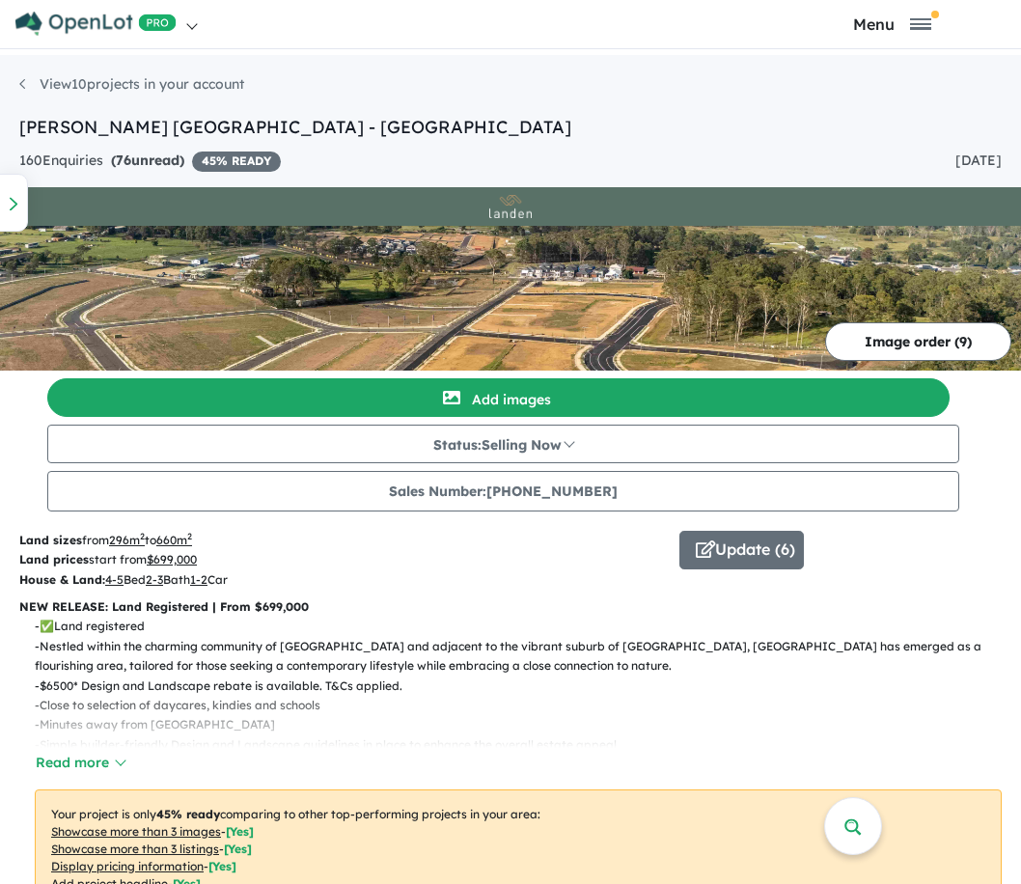
click at [78, 10] on link at bounding box center [262, 24] width 496 height 48
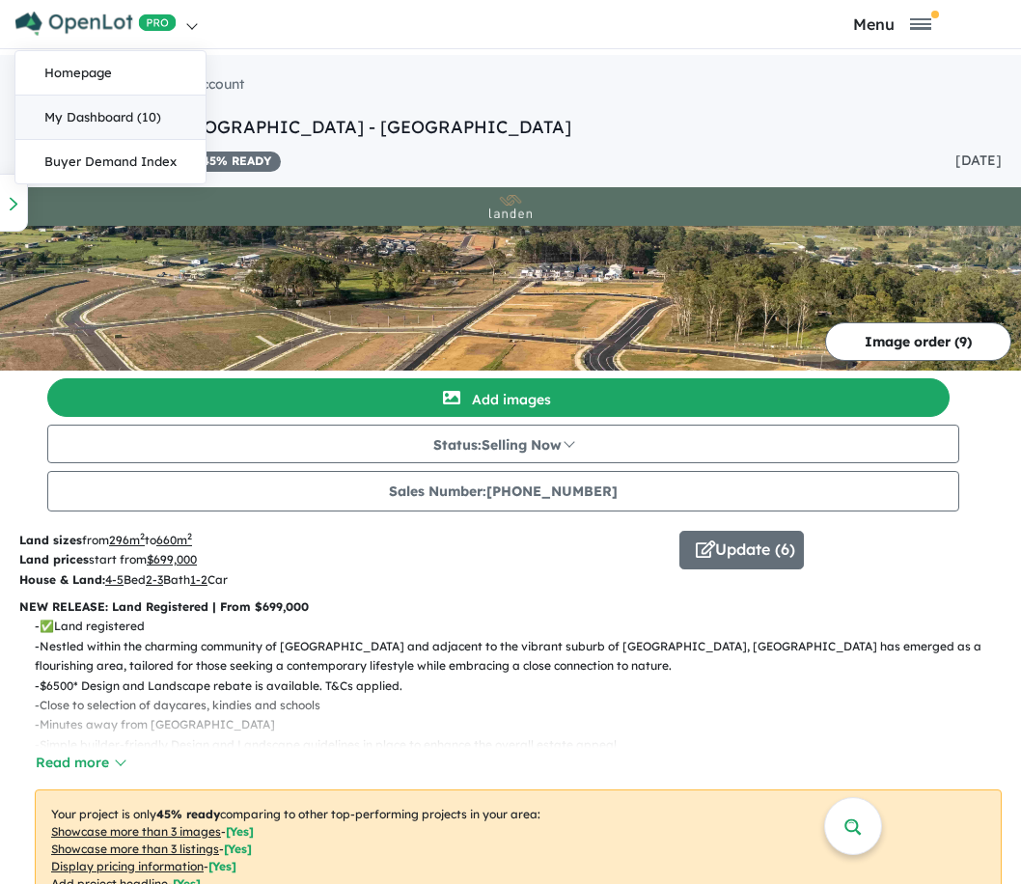
click at [105, 121] on link "My Dashboard (10)" at bounding box center [110, 118] width 190 height 44
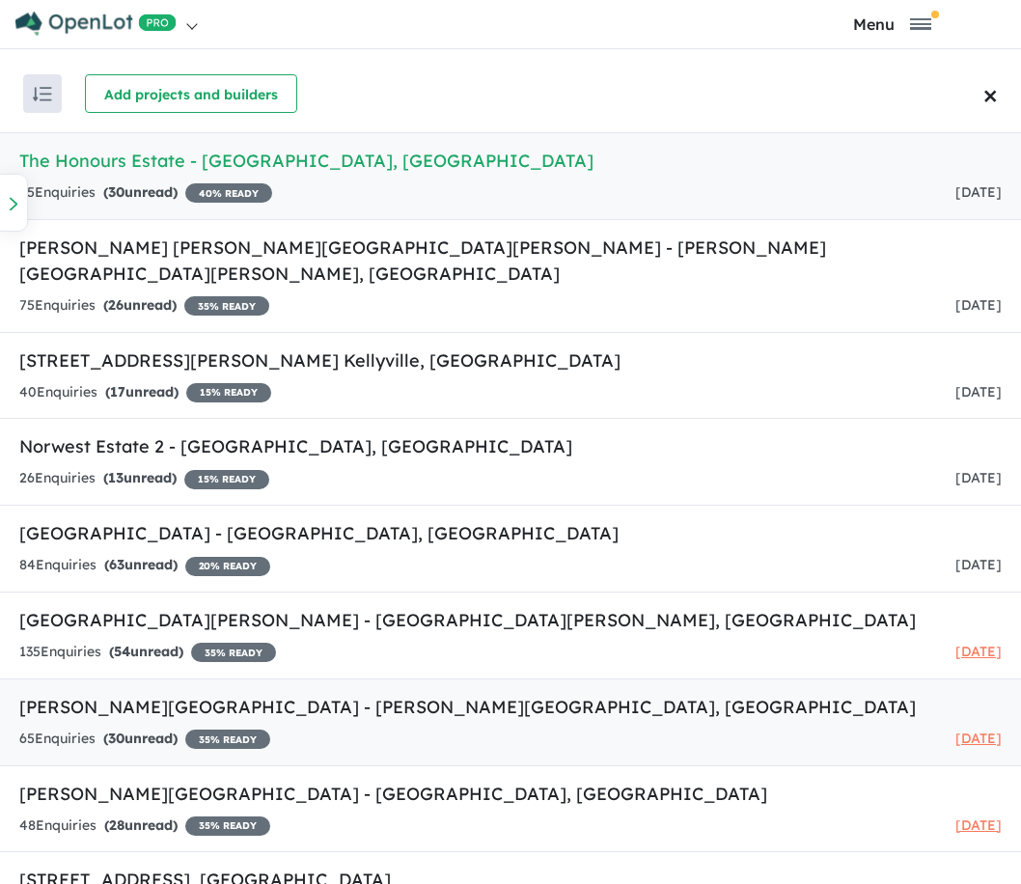
click at [141, 730] on strong "( 30 unread)" at bounding box center [140, 738] width 74 height 17
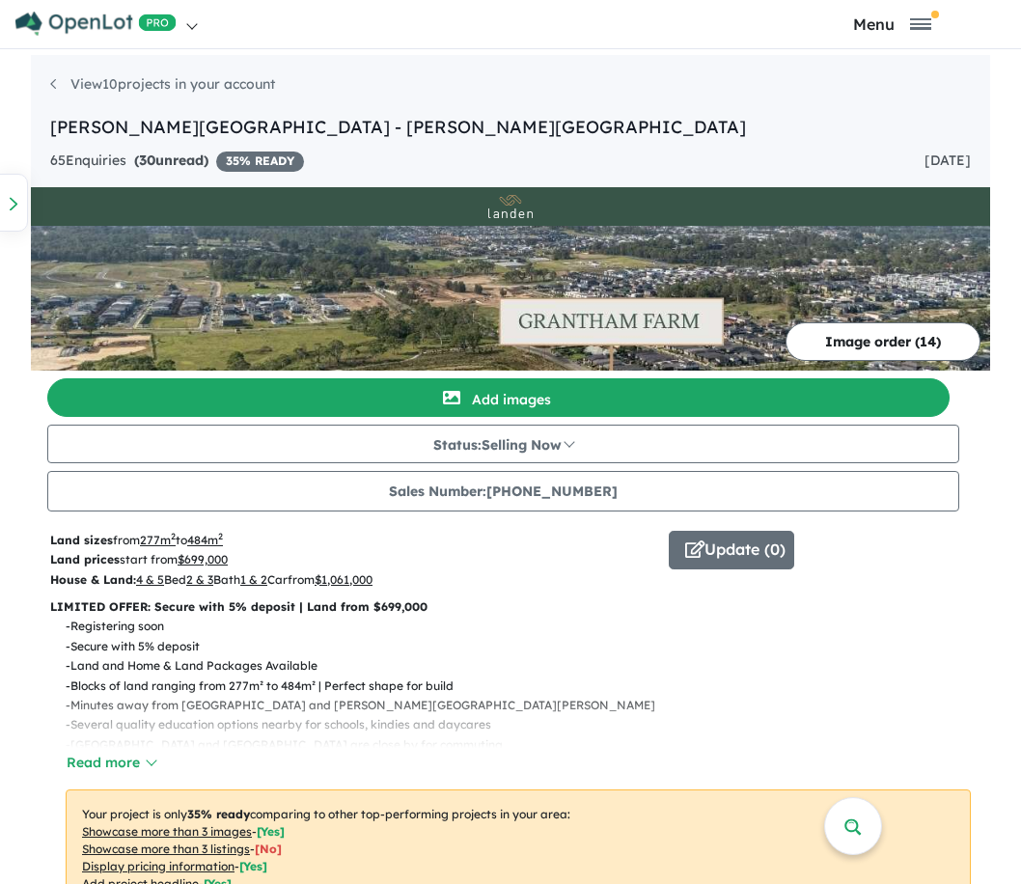
click at [87, 14] on img at bounding box center [95, 24] width 161 height 24
click at [115, 124] on link "My Dashboard (10)" at bounding box center [110, 118] width 190 height 44
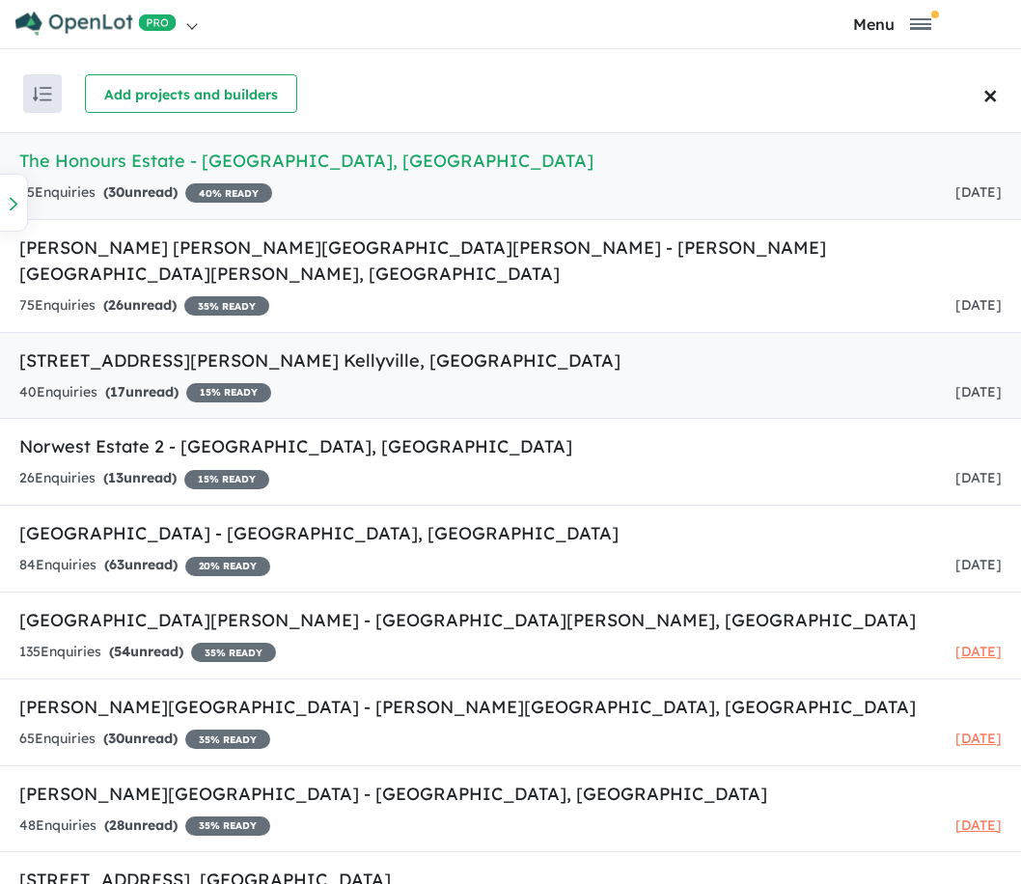
scroll to position [110, 0]
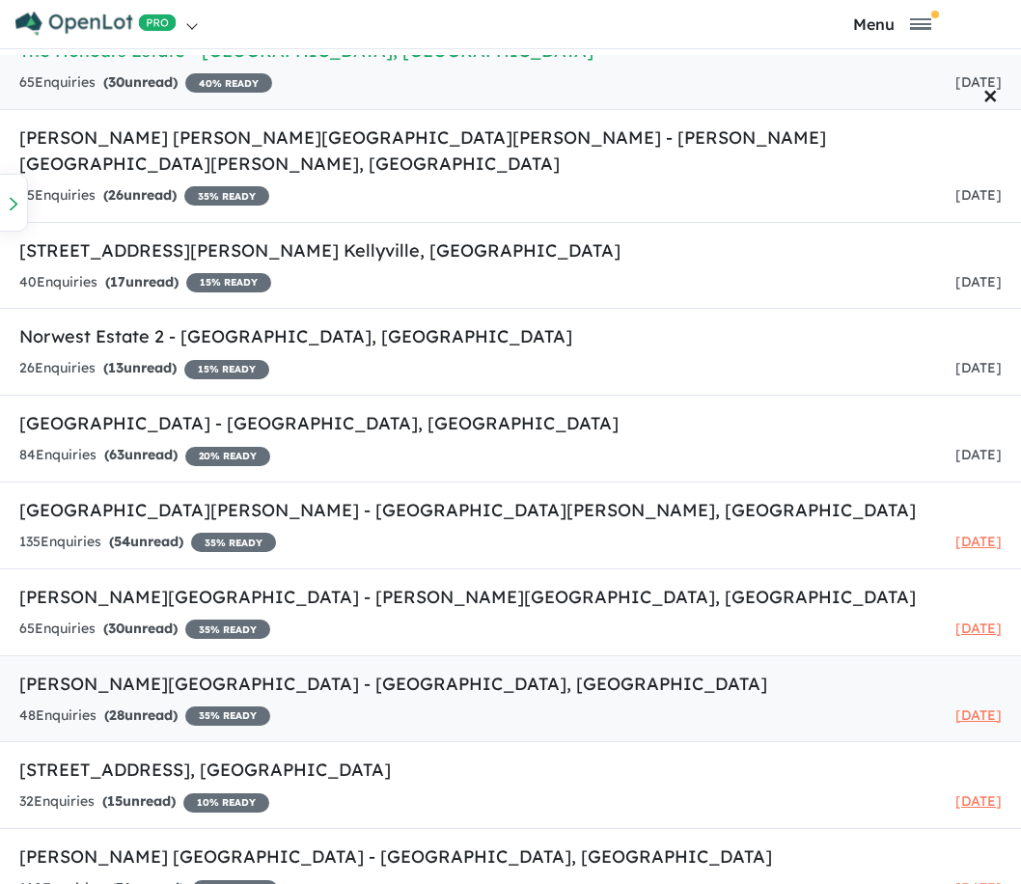
click at [118, 671] on h5 "Landen's Marsden Park Estate - Marsden Park , NSW" at bounding box center [510, 684] width 982 height 26
